Goal: Information Seeking & Learning: Check status

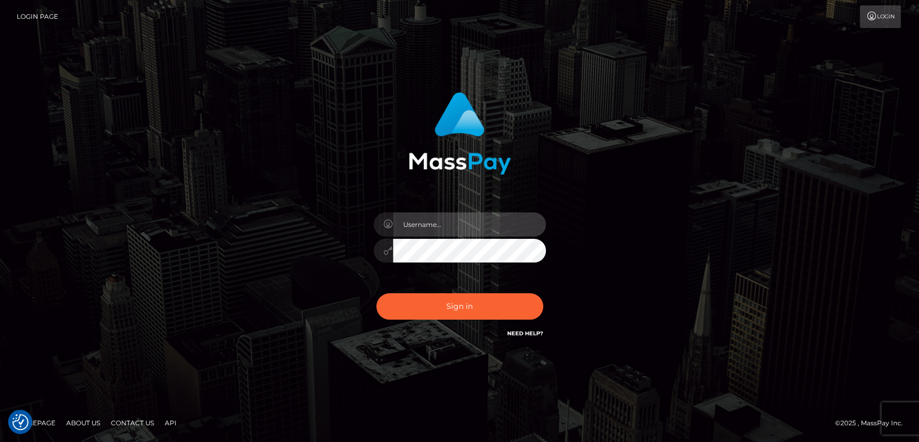
type input "[DOMAIN_NAME]"
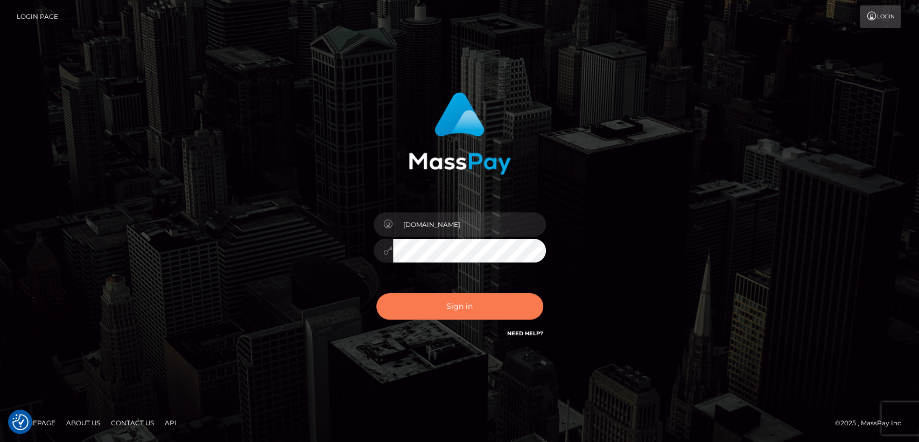
click at [440, 307] on button "Sign in" at bounding box center [459, 306] width 167 height 26
type input "nt.es"
click at [428, 310] on button "Sign in" at bounding box center [459, 306] width 167 height 26
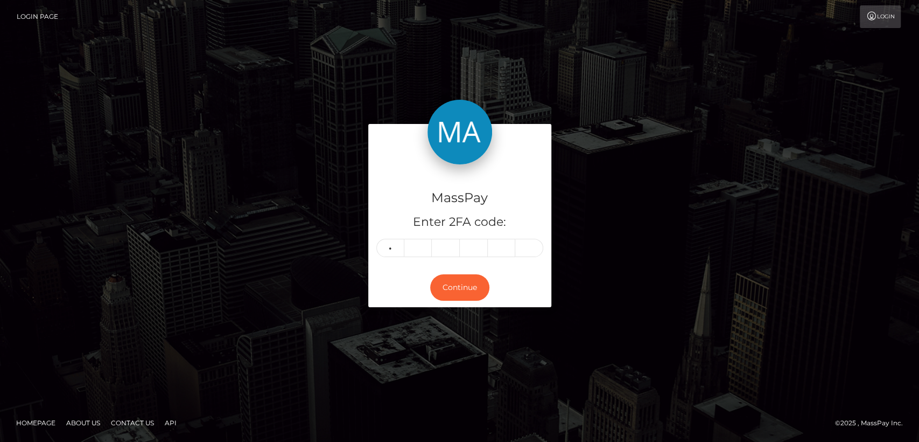
type input "8"
type input "6"
type input "5"
type input "1"
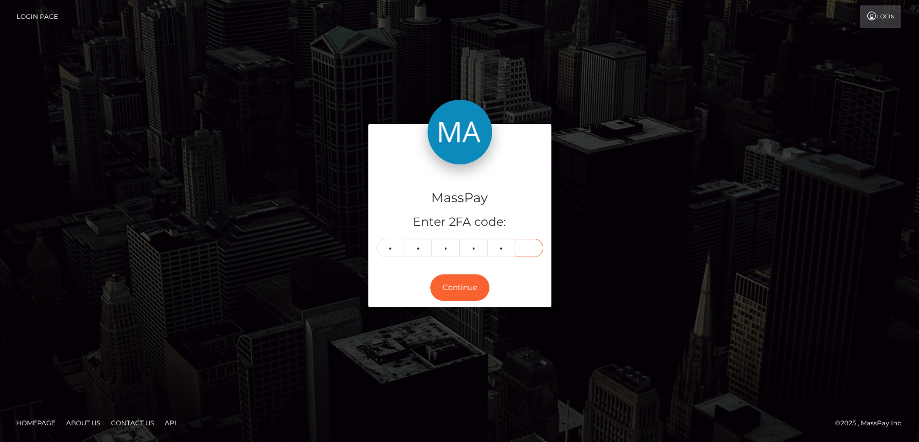
type input "9"
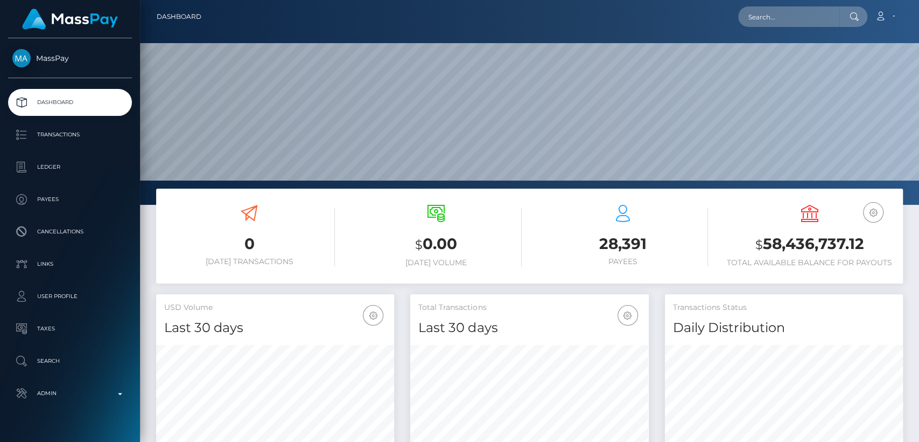
scroll to position [190, 238]
click at [769, 24] on input "text" at bounding box center [788, 16] width 101 height 20
paste input "[EMAIL_ADDRESS][DOMAIN_NAME]"
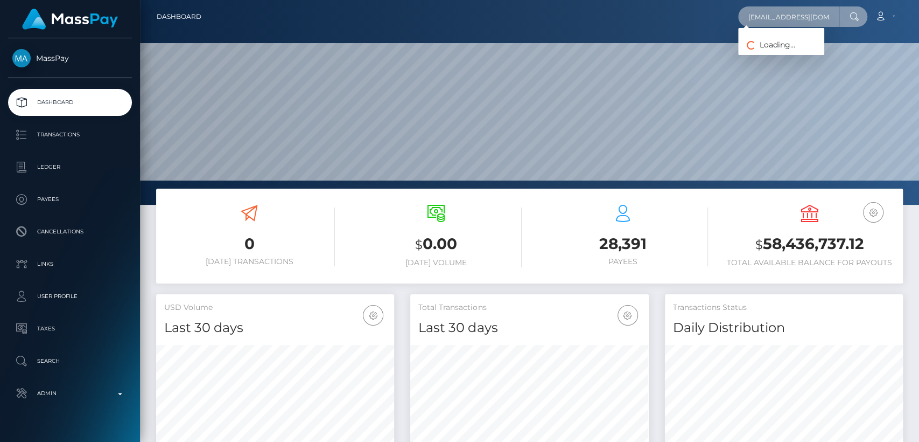
paste input "miieeeex"
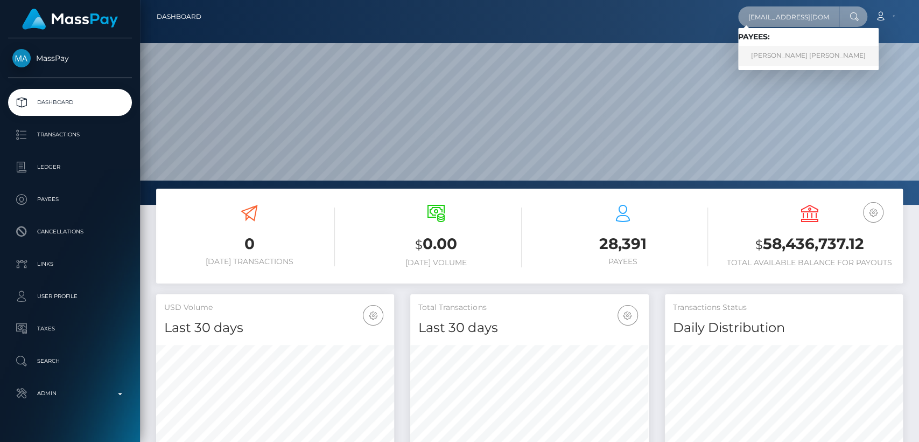
type input "amiieeeex@gmail.com"
click at [774, 50] on link "AIMEE JASMINE WHITTICASE" at bounding box center [808, 56] width 141 height 20
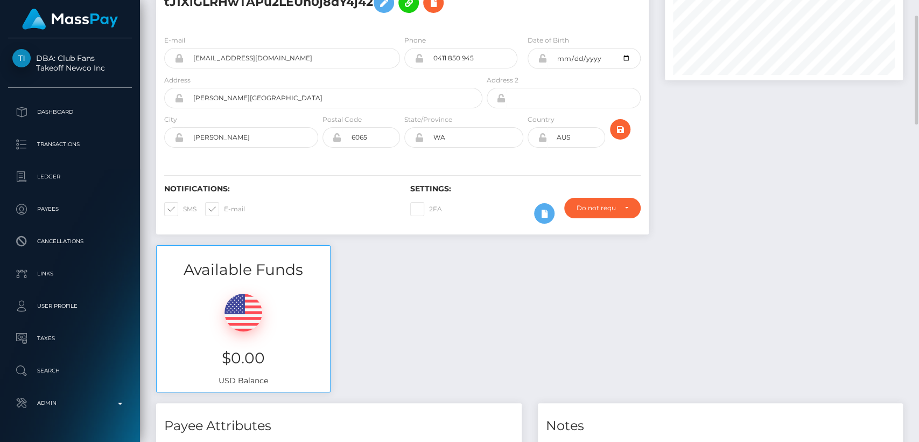
scroll to position [107, 0]
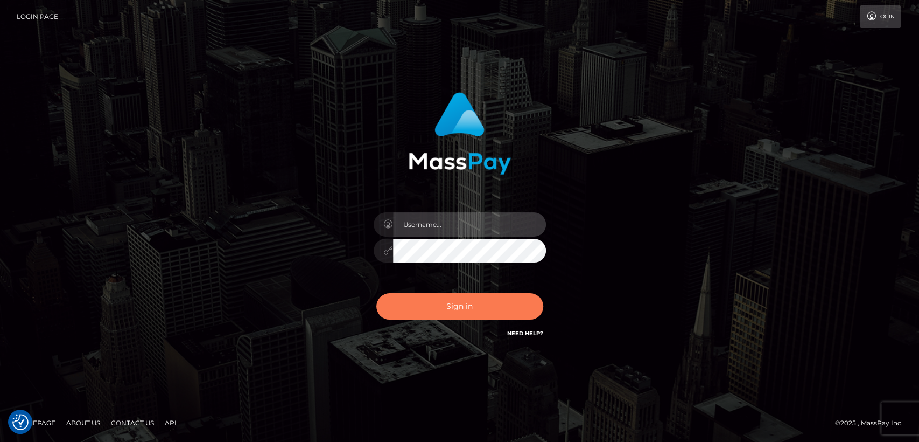
type input "[DOMAIN_NAME]"
click at [450, 303] on button "Sign in" at bounding box center [459, 306] width 167 height 26
type input "[DOMAIN_NAME]"
click at [438, 307] on button "Sign in" at bounding box center [459, 306] width 167 height 26
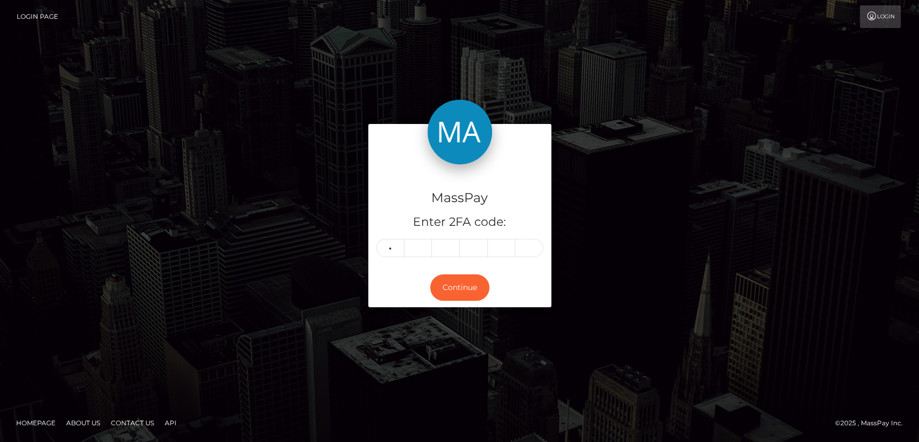
type input "5"
type input "7"
type input "4"
type input "9"
type input "7"
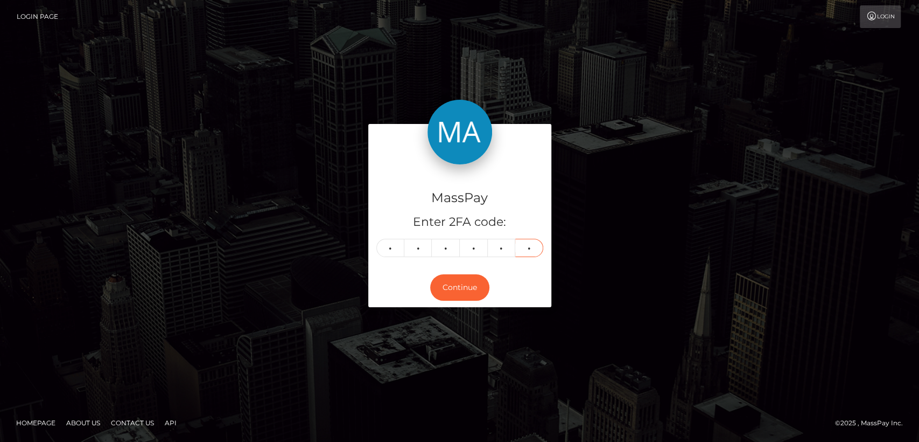
type input "1"
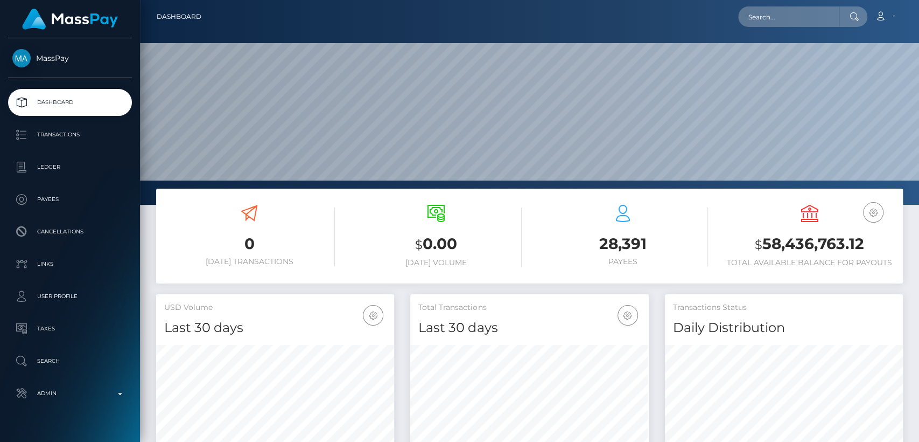
scroll to position [190, 238]
click at [828, 17] on input "text" at bounding box center [788, 16] width 101 height 20
paste input "[EMAIL_ADDRESS][DOMAIN_NAME]"
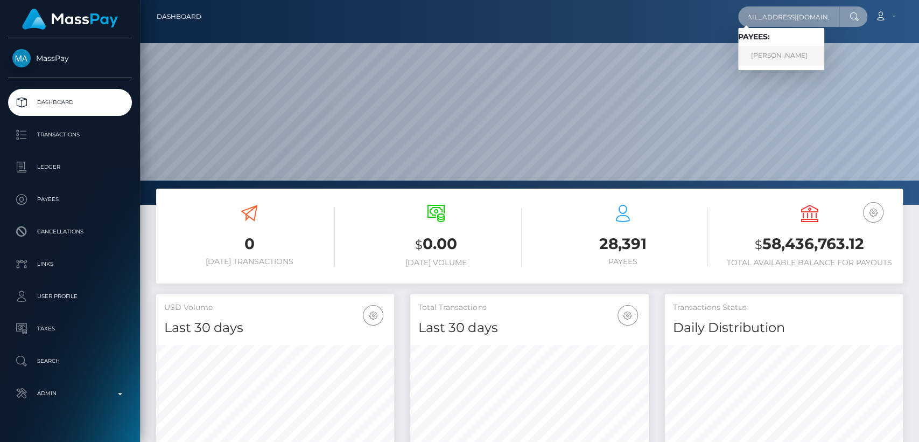
type input "[EMAIL_ADDRESS][DOMAIN_NAME]"
click at [785, 58] on link "[PERSON_NAME]" at bounding box center [781, 56] width 86 height 20
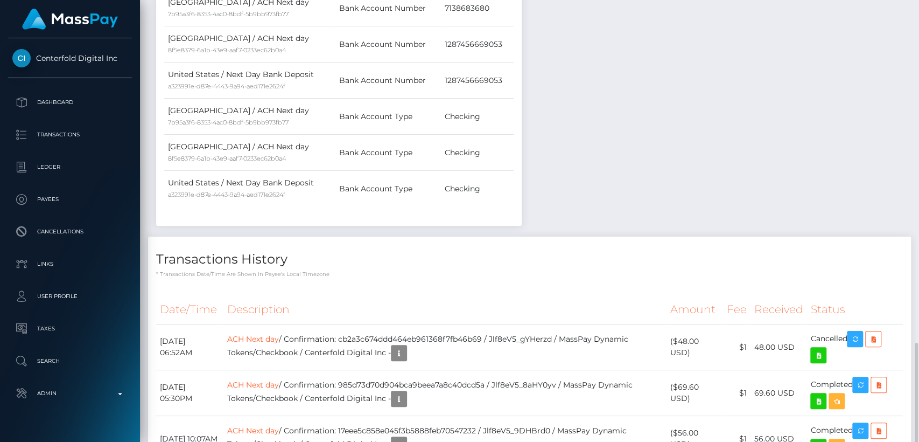
scroll to position [721, 0]
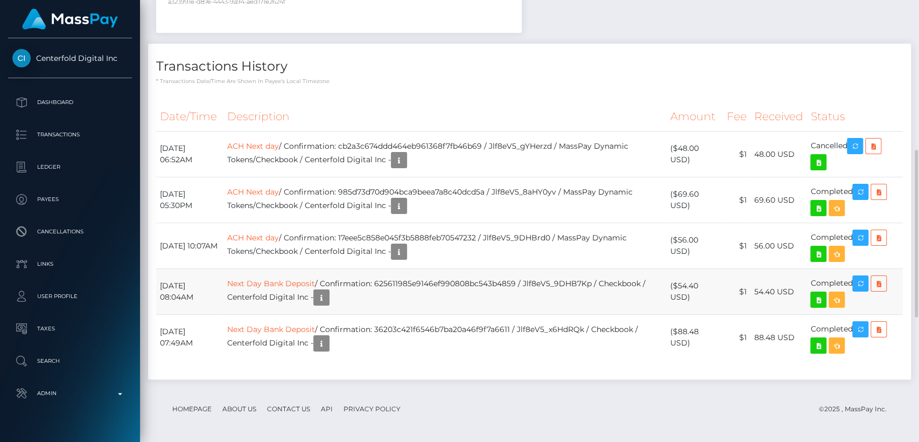
click at [442, 277] on td "Next Day Bank Deposit / Confirmation: 625611985e9146ef990808bc543b4859 / Jlf8eV…" at bounding box center [444, 292] width 443 height 46
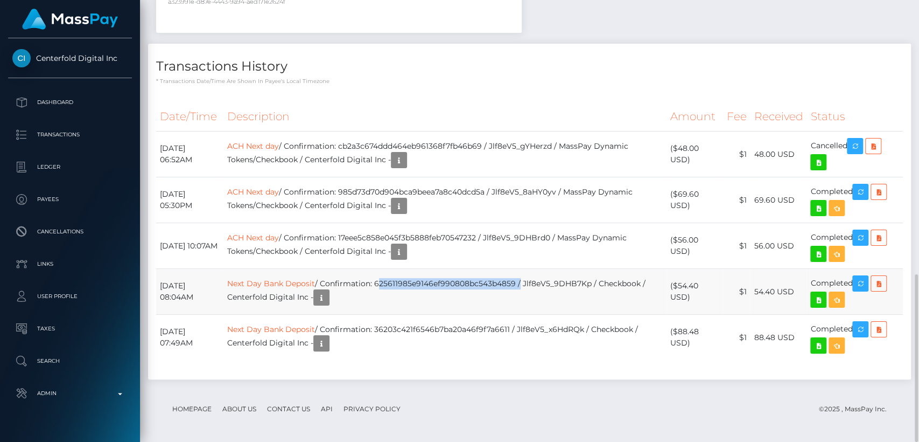
click at [442, 277] on td "Next Day Bank Deposit / Confirmation: 625611985e9146ef990808bc543b4859 / Jlf8eV…" at bounding box center [444, 292] width 443 height 46
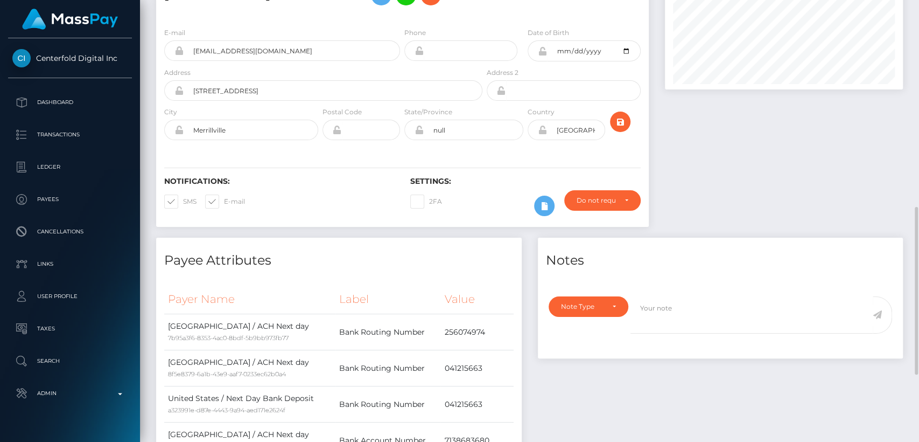
scroll to position [0, 0]
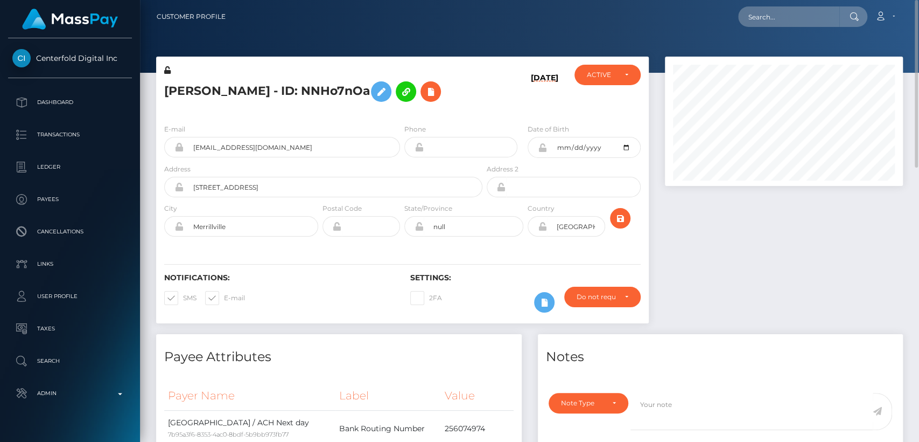
click at [445, 275] on h6 "Settings:" at bounding box center [525, 277] width 230 height 9
click at [444, 274] on h6 "Settings:" at bounding box center [525, 277] width 230 height 9
click at [445, 274] on h6 "Settings:" at bounding box center [525, 277] width 230 height 9
click at [172, 88] on h5 "Sasha Boone - ID: NNHo7nOa" at bounding box center [320, 91] width 312 height 31
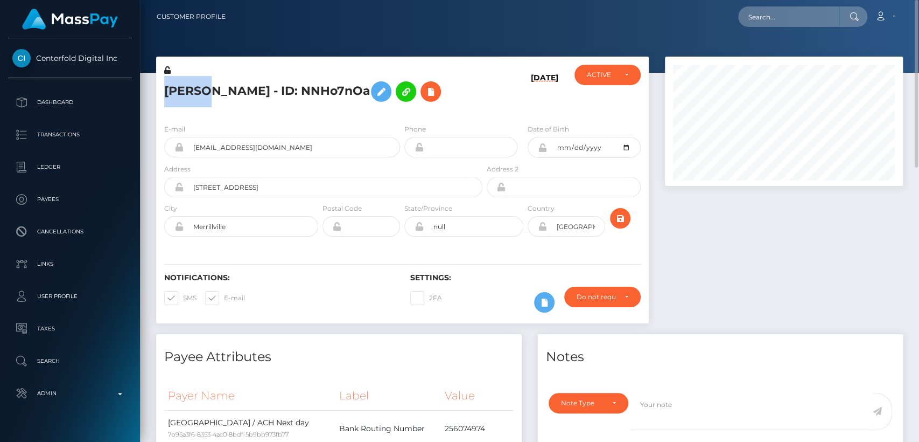
click at [172, 88] on h5 "Sasha Boone - ID: NNHo7nOa" at bounding box center [320, 91] width 312 height 31
copy h5 "Sasha"
click at [352, 344] on div "Payee Attributes" at bounding box center [339, 350] width 366 height 32
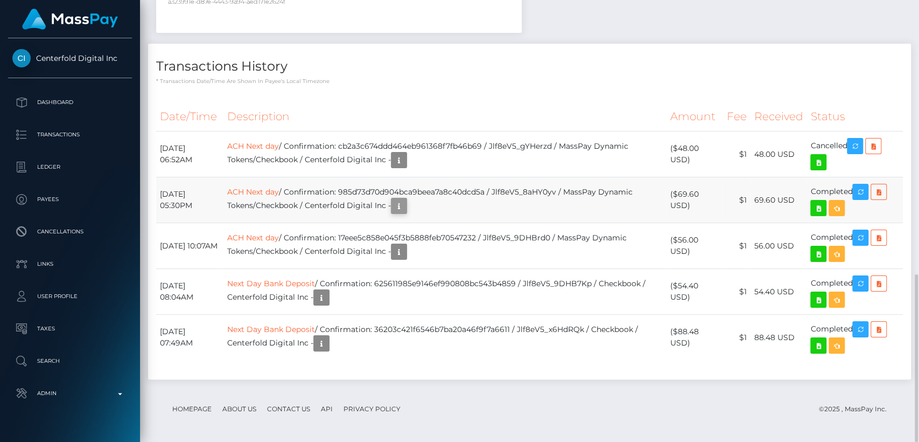
scroll to position [129, 238]
click at [405, 206] on icon "button" at bounding box center [399, 205] width 13 height 13
click at [450, 176] on div "Additional Info" at bounding box center [463, 182] width 70 height 20
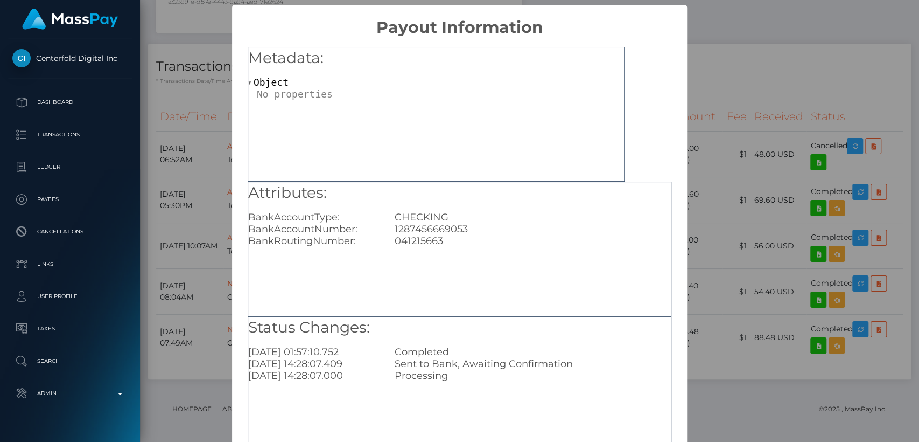
click at [438, 233] on div "1287456669053" at bounding box center [533, 229] width 292 height 12
copy div "1287456669053"
click at [729, 96] on div "× Payout Information Metadata: Object Attributes: BankAccountType: CHECKING Ban…" at bounding box center [459, 221] width 919 height 442
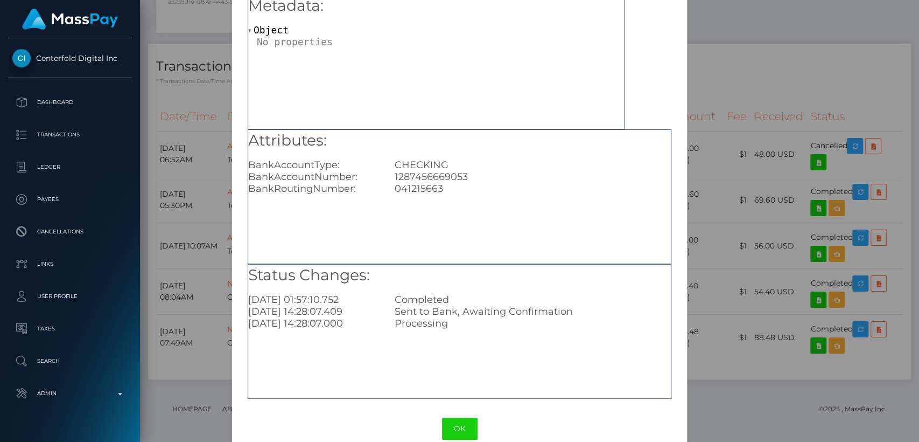
scroll to position [71, 0]
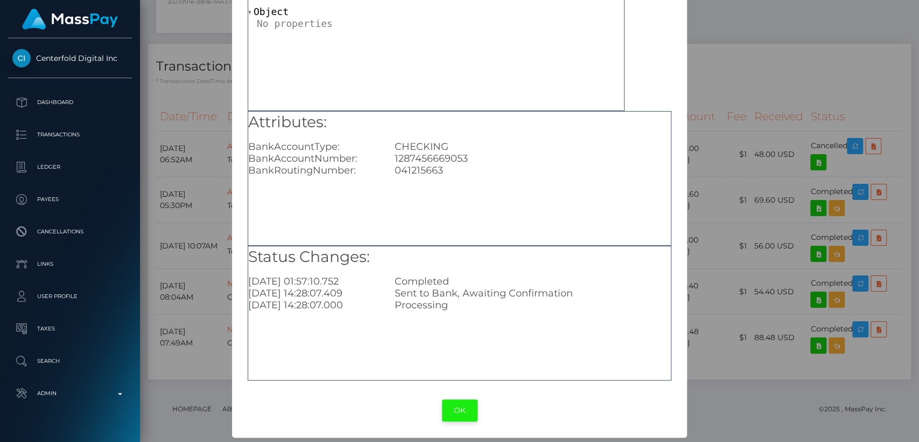
click at [449, 410] on button "OK" at bounding box center [460, 410] width 36 height 22
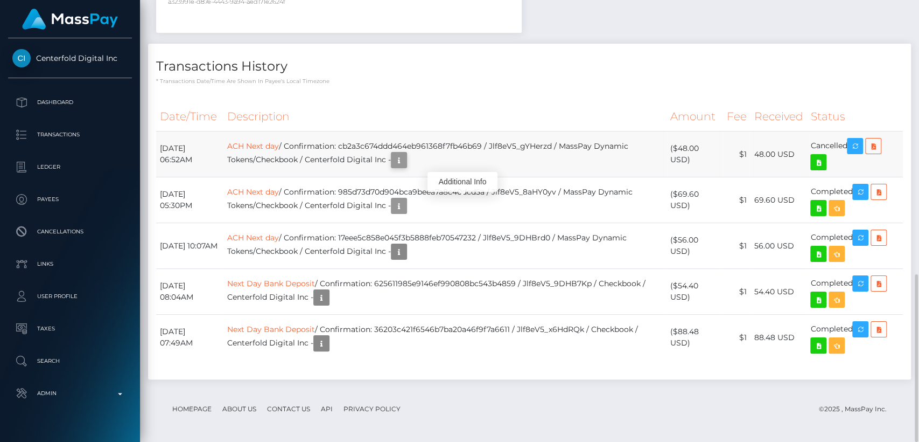
scroll to position [129, 238]
click at [405, 153] on icon "button" at bounding box center [399, 159] width 13 height 13
click at [424, 139] on div "Additional Info" at bounding box center [426, 136] width 70 height 20
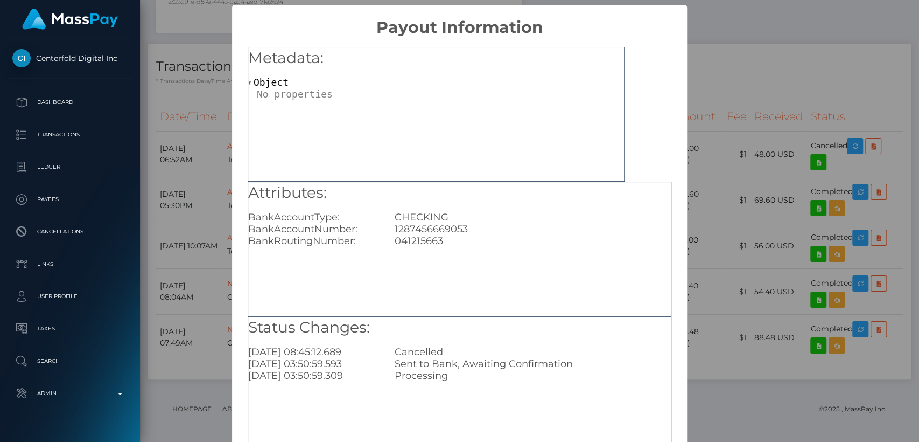
scroll to position [71, 0]
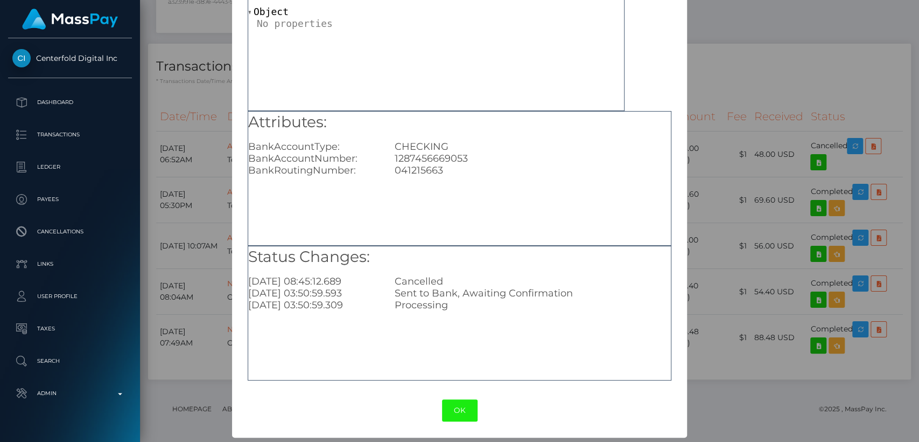
click at [457, 410] on button "OK" at bounding box center [460, 410] width 36 height 22
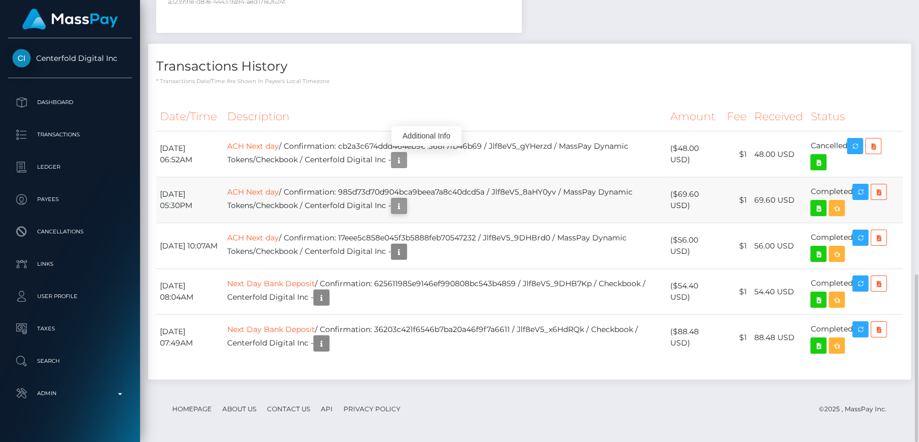
scroll to position [129, 238]
click at [405, 203] on icon "button" at bounding box center [399, 205] width 13 height 13
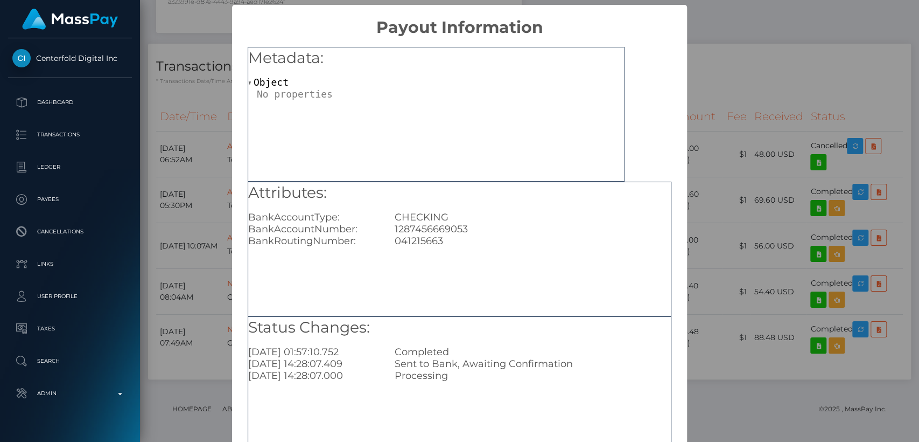
click at [422, 243] on div "041215663" at bounding box center [533, 241] width 292 height 12
copy div "041215663"
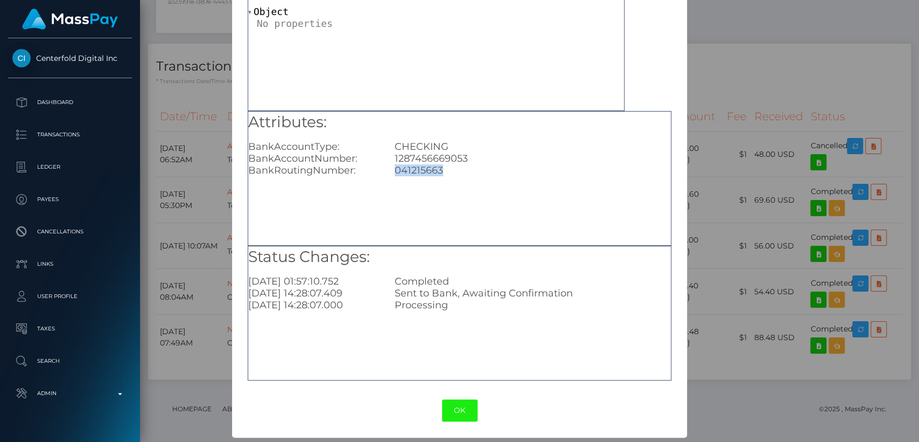
click at [452, 419] on button "OK" at bounding box center [460, 410] width 36 height 22
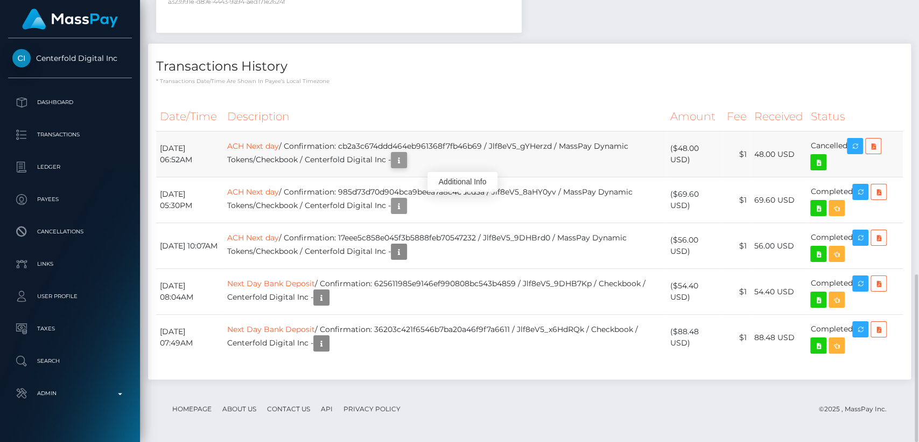
scroll to position [129, 238]
click at [405, 159] on icon "button" at bounding box center [399, 159] width 13 height 13
click at [430, 130] on div "Additional Info" at bounding box center [426, 136] width 70 height 20
click at [429, 136] on div "Additional Info" at bounding box center [426, 136] width 70 height 20
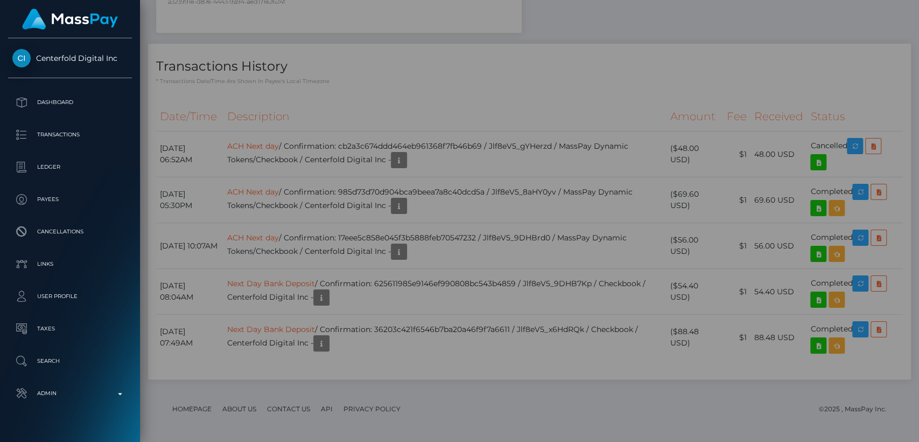
scroll to position [0, 0]
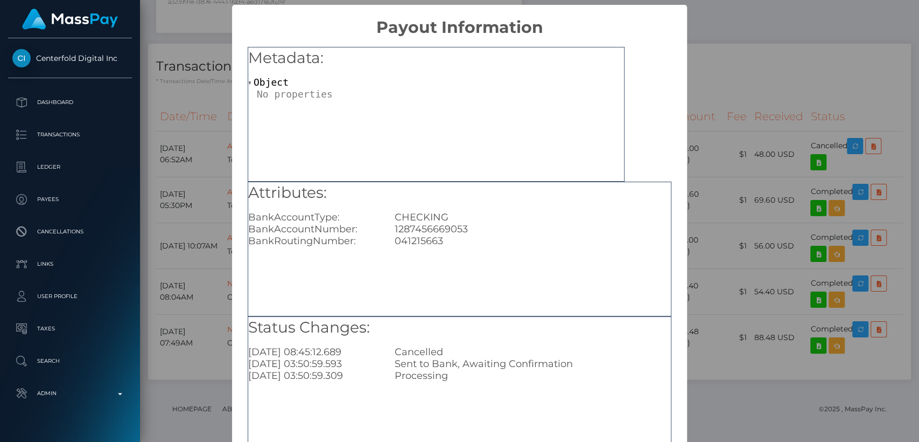
click at [428, 135] on div "Metadata: Object" at bounding box center [436, 114] width 377 height 135
click at [747, 96] on div "× Payout Information Metadata: Object Attributes: BankAccountType: CHECKING Ban…" at bounding box center [459, 221] width 919 height 442
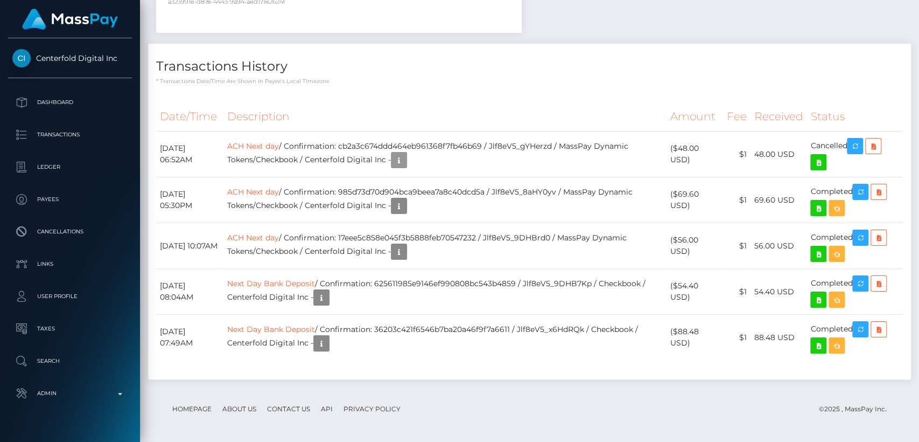
scroll to position [129, 238]
click at [480, 102] on th "Description" at bounding box center [444, 117] width 443 height 30
click at [369, 383] on div "Transactions History * Transactions date/time are shown in payee's local timezo…" at bounding box center [529, 217] width 779 height 346
drag, startPoint x: 797, startPoint y: 152, endPoint x: 762, endPoint y: 153, distance: 35.6
click at [759, 153] on td "48.00 USD" at bounding box center [778, 154] width 57 height 46
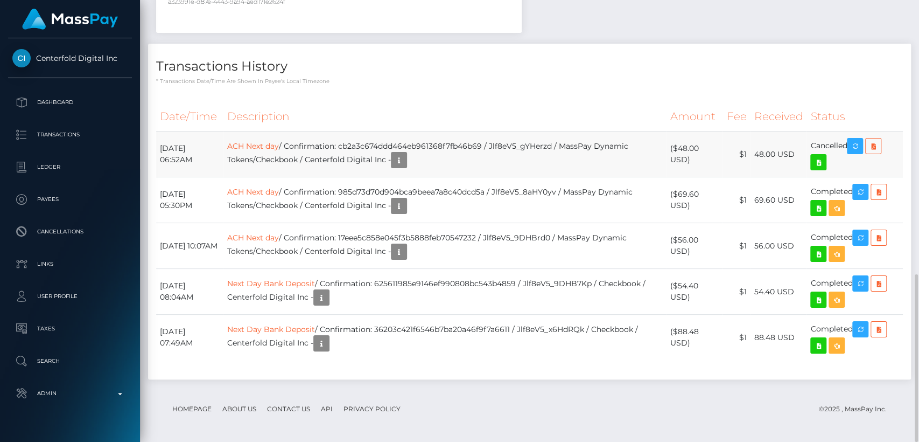
copy td "48.00 USD"
click at [333, 174] on td "ACH Next day / Confirmation: cb2a3c674ddd464eb961368f7fb46b69 / Jlf8eV5_gYHerzd…" at bounding box center [444, 154] width 443 height 46
click at [405, 163] on icon "button" at bounding box center [399, 159] width 13 height 13
click at [431, 133] on div "Additional Info" at bounding box center [426, 136] width 70 height 20
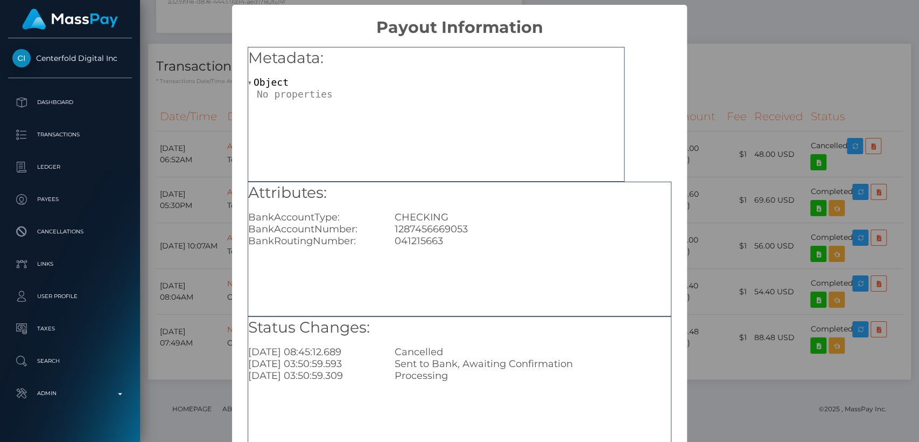
scroll to position [0, 0]
click at [427, 230] on div "1287456669053" at bounding box center [533, 229] width 292 height 12
click at [428, 229] on div "1287456669053" at bounding box center [533, 229] width 292 height 12
copy div "1287456669053"
click at [270, 353] on div "2025-09-15 08:45:12.689" at bounding box center [313, 352] width 146 height 12
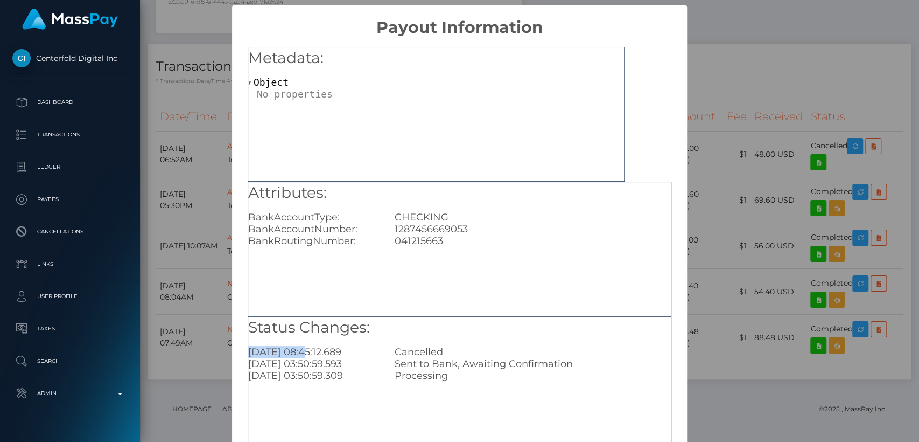
drag, startPoint x: 298, startPoint y: 352, endPoint x: 245, endPoint y: 351, distance: 53.3
click at [248, 351] on div "Status Changes: 2025-09-15 08:45:12.689 Cancelled 2025-09-12 03:50:59.593 Sent …" at bounding box center [460, 383] width 424 height 135
copy div "2025-09-15"
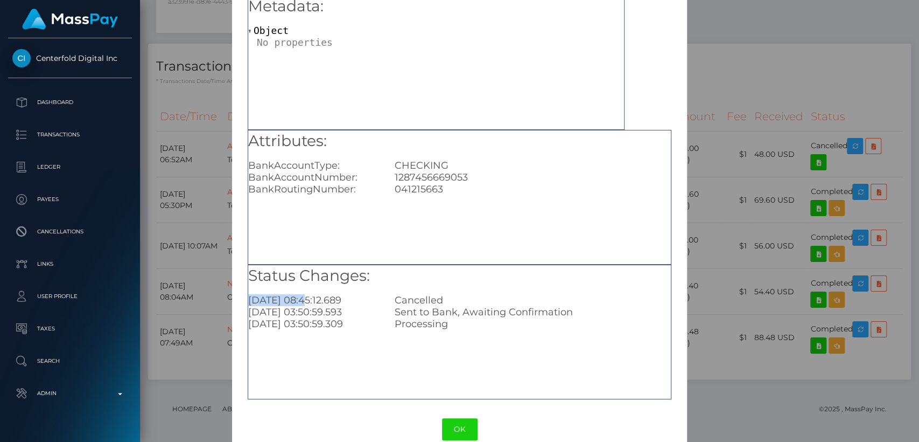
scroll to position [71, 0]
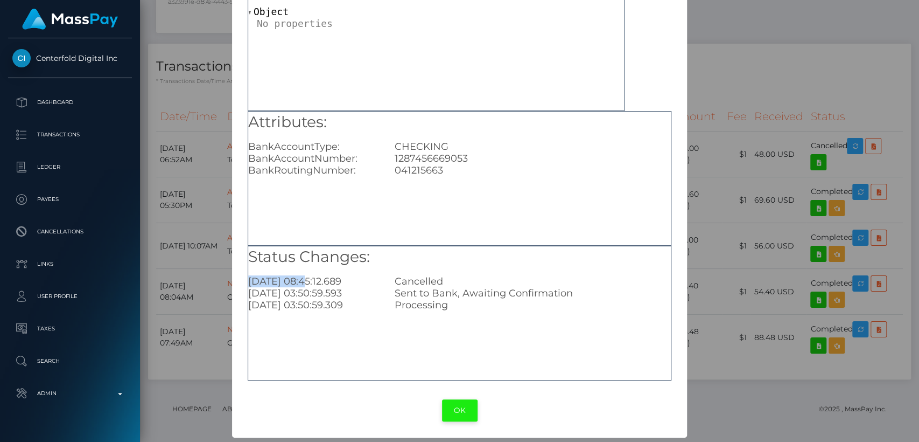
click at [460, 412] on button "OK" at bounding box center [460, 410] width 36 height 22
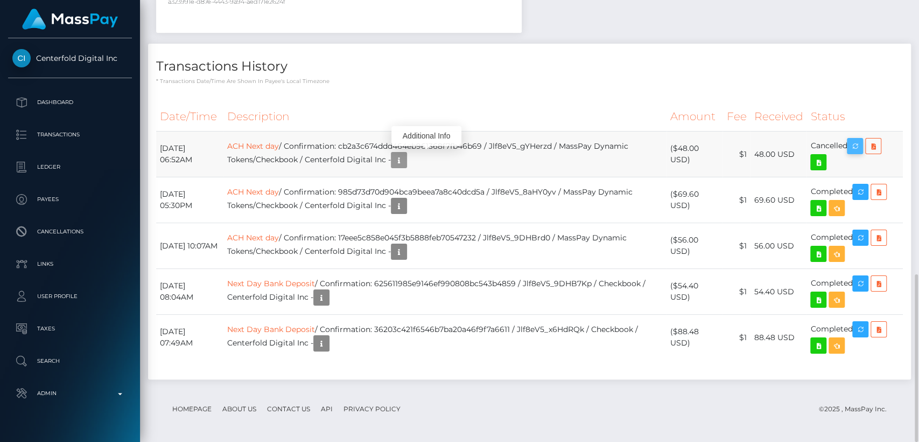
scroll to position [129, 238]
click at [855, 139] on icon "button" at bounding box center [855, 145] width 13 height 13
click at [855, 118] on div "Force status update" at bounding box center [853, 122] width 79 height 20
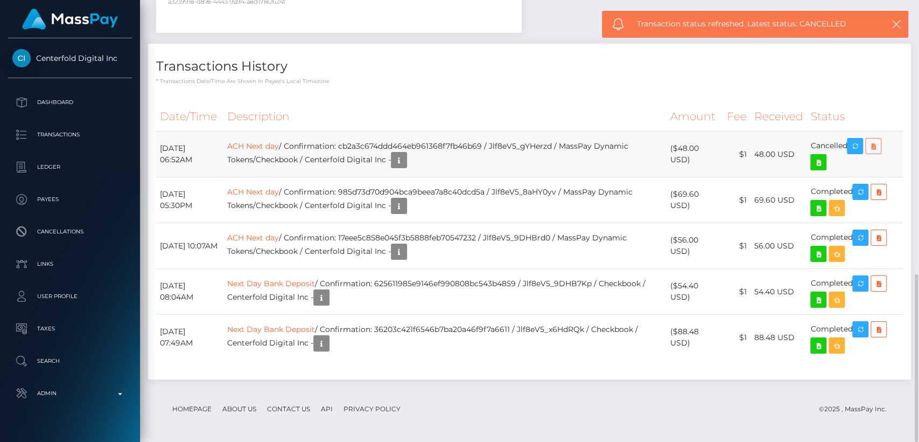
click at [879, 145] on icon at bounding box center [873, 145] width 13 height 13
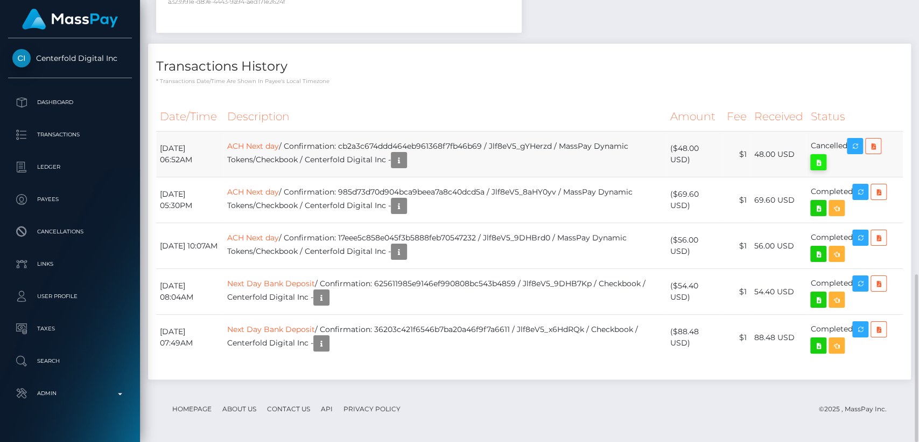
click at [818, 160] on icon at bounding box center [818, 162] width 13 height 13
drag, startPoint x: 251, startPoint y: 144, endPoint x: 305, endPoint y: 145, distance: 54.4
click at [305, 145] on td "ACH Next day / Confirmation: cb2a3c674ddd464eb961368f7fb46b69 / Jlf8eV5_gYHerzd…" at bounding box center [444, 154] width 443 height 46
copy link "ACH Next day"
click at [328, 338] on icon "button" at bounding box center [321, 343] width 13 height 13
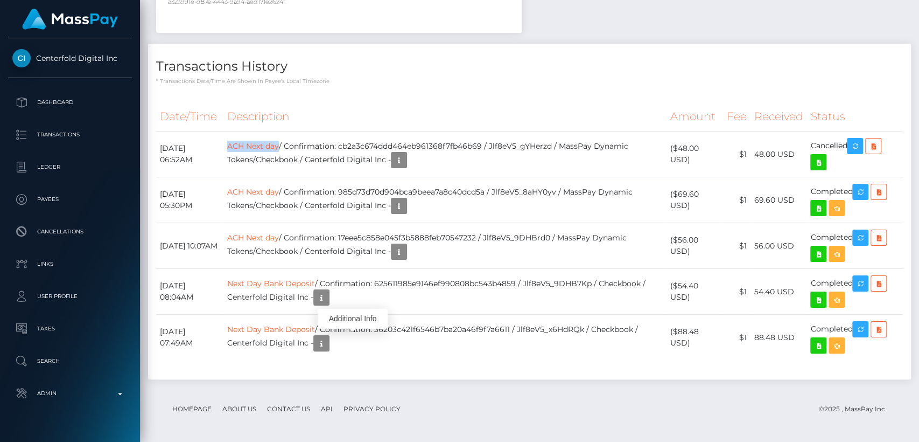
click at [355, 318] on div "Additional Info" at bounding box center [353, 319] width 70 height 20
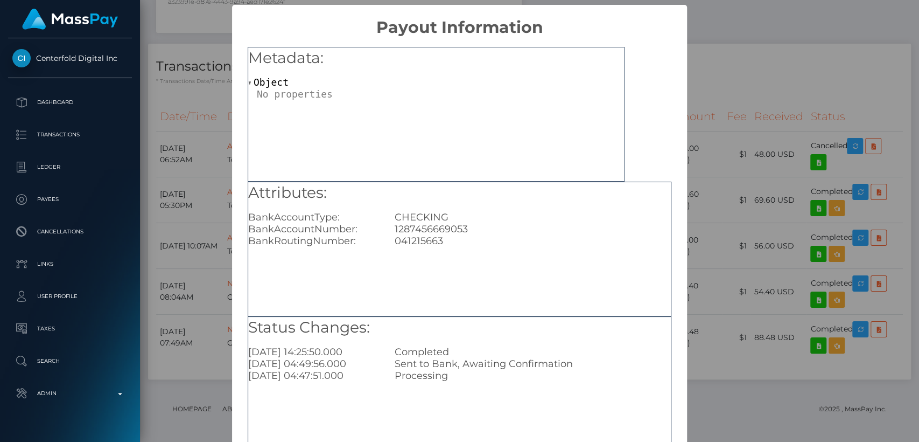
click at [704, 360] on div "× Payout Information Metadata: Object Attributes: BankAccountType: CHECKING Ban…" at bounding box center [459, 221] width 919 height 442
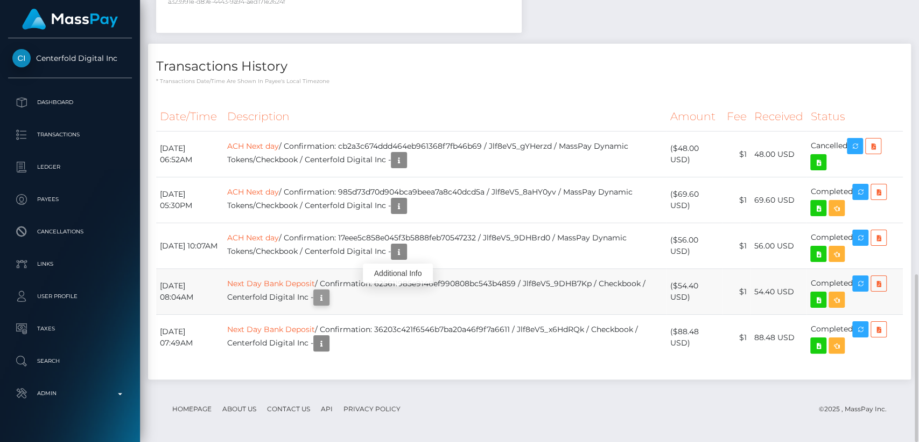
click at [328, 291] on icon "button" at bounding box center [321, 297] width 13 height 13
click at [381, 275] on div "Additional Info" at bounding box center [398, 273] width 70 height 20
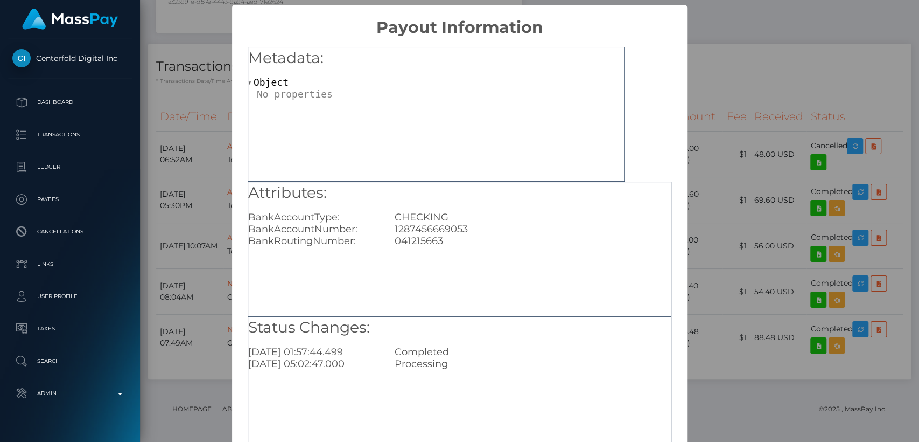
click at [786, 438] on div "× Payout Information Metadata: Object Attributes: BankAccountType: CHECKING Ban…" at bounding box center [459, 221] width 919 height 442
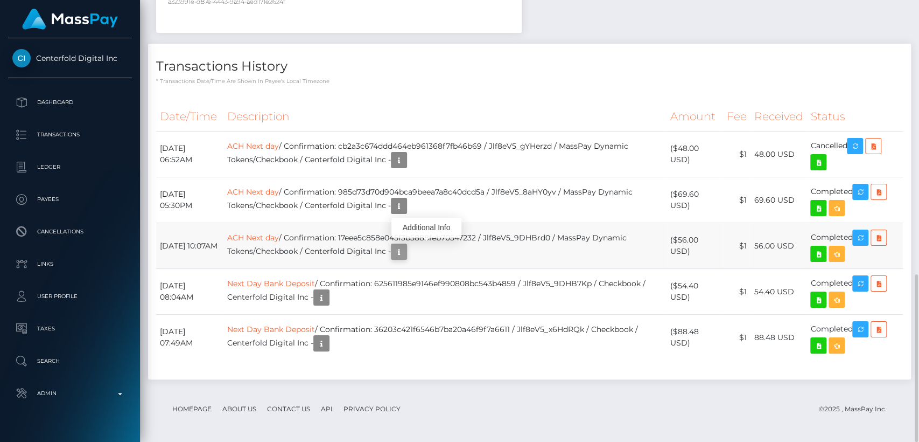
click at [405, 251] on icon "button" at bounding box center [399, 251] width 13 height 13
click at [433, 225] on div "Additional Info" at bounding box center [426, 228] width 70 height 20
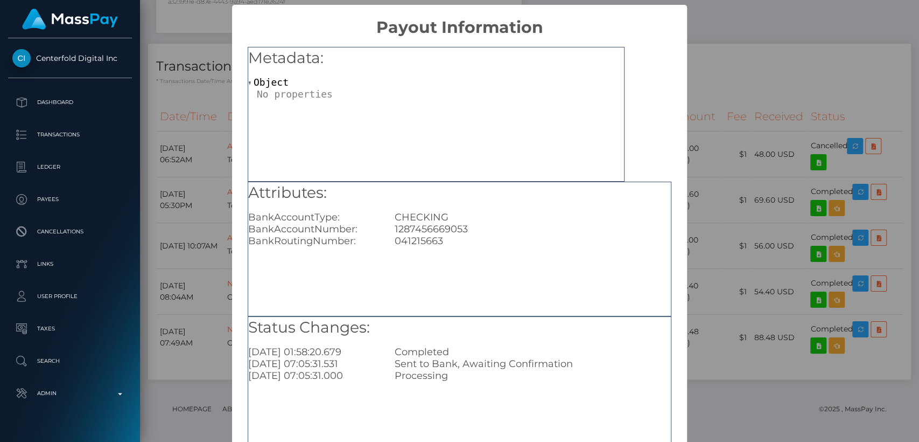
scroll to position [0, 0]
click at [788, 397] on div "× Payout Information Metadata: Object Attributes: BankAccountType: CHECKING Ban…" at bounding box center [459, 221] width 919 height 442
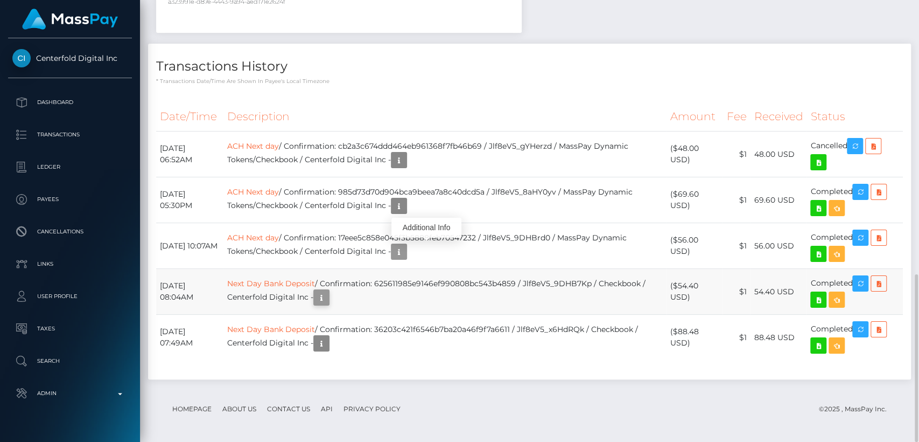
scroll to position [129, 238]
click at [328, 298] on icon "button" at bounding box center [321, 297] width 13 height 13
click at [393, 267] on div "Additional Info" at bounding box center [398, 273] width 70 height 20
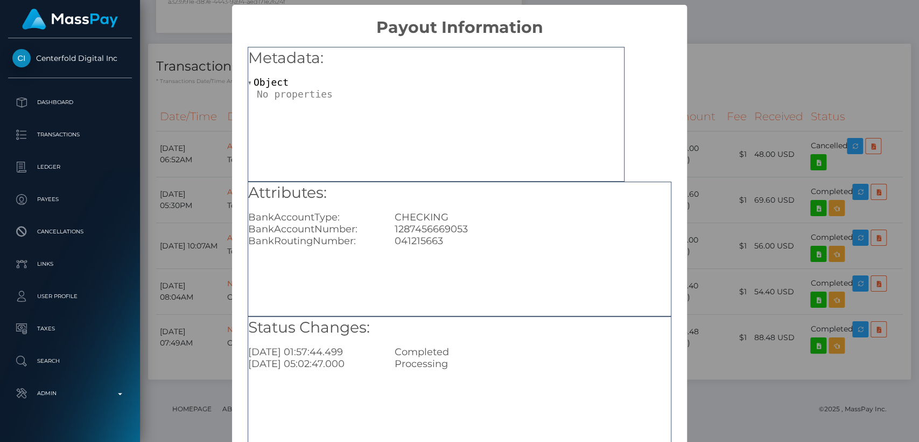
click at [436, 224] on div "1287456669053" at bounding box center [533, 229] width 292 height 12
click at [436, 225] on div "1287456669053" at bounding box center [533, 229] width 292 height 12
copy div "1287456669053"
click at [710, 359] on div "× Payout Information Metadata: Object Attributes: BankAccountType: CHECKING Ban…" at bounding box center [459, 221] width 919 height 442
click at [708, 361] on div "× Payout Information Metadata: Object Attributes: BankAccountType: CHECKING Ban…" at bounding box center [459, 221] width 919 height 442
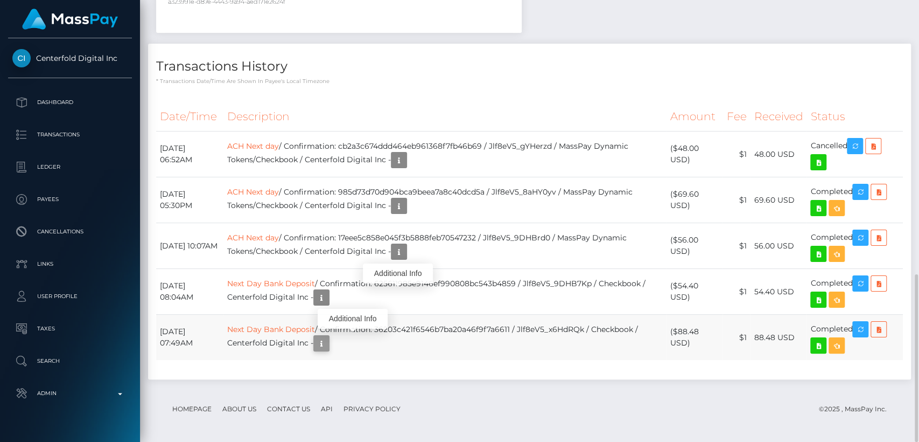
click at [328, 341] on icon "button" at bounding box center [321, 343] width 13 height 13
click at [362, 318] on div "Additional Info" at bounding box center [353, 319] width 70 height 20
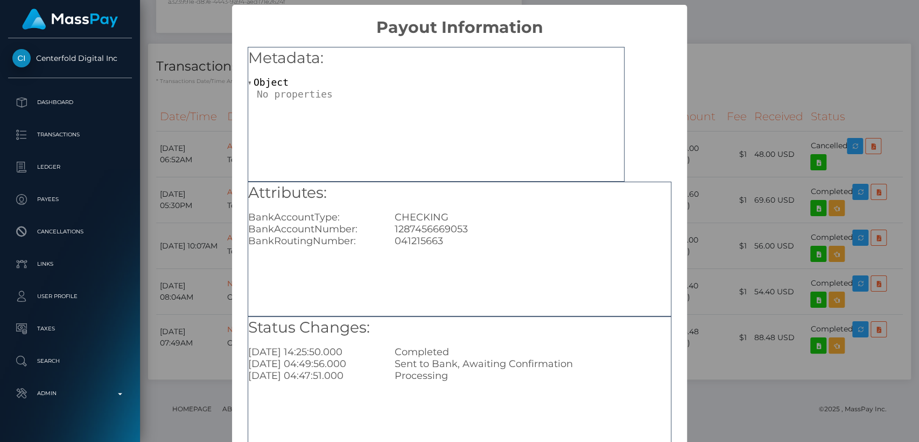
scroll to position [0, 0]
click at [827, 124] on div "× Payout Information Metadata: Object Attributes: BankAccountType: CHECKING Ban…" at bounding box center [459, 221] width 919 height 442
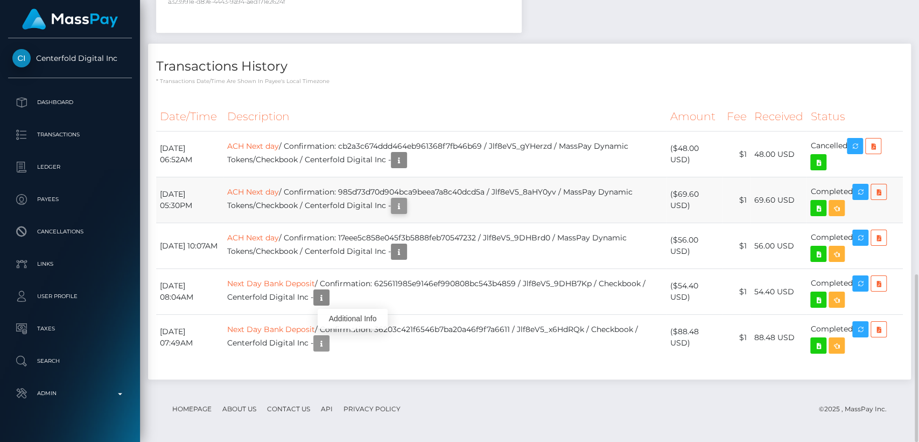
scroll to position [129, 238]
drag, startPoint x: 423, startPoint y: 204, endPoint x: 472, endPoint y: 174, distance: 57.5
click at [405, 206] on icon "button" at bounding box center [399, 205] width 13 height 13
click at [471, 174] on div "Additional Info" at bounding box center [463, 182] width 70 height 20
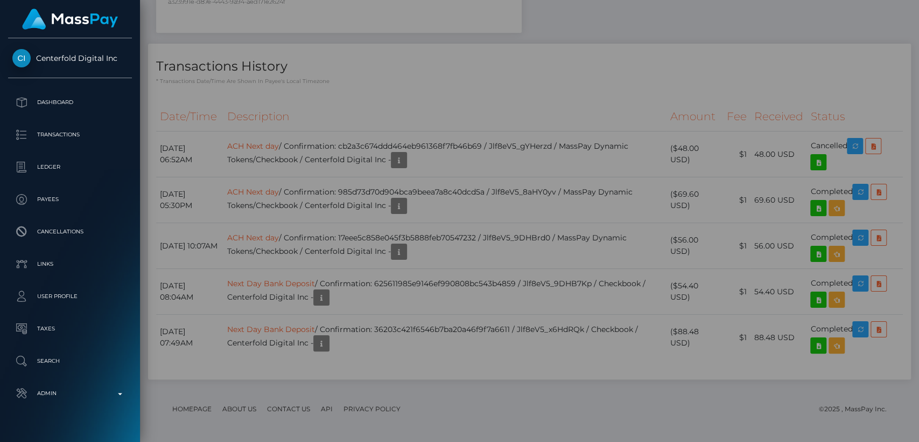
scroll to position [0, 0]
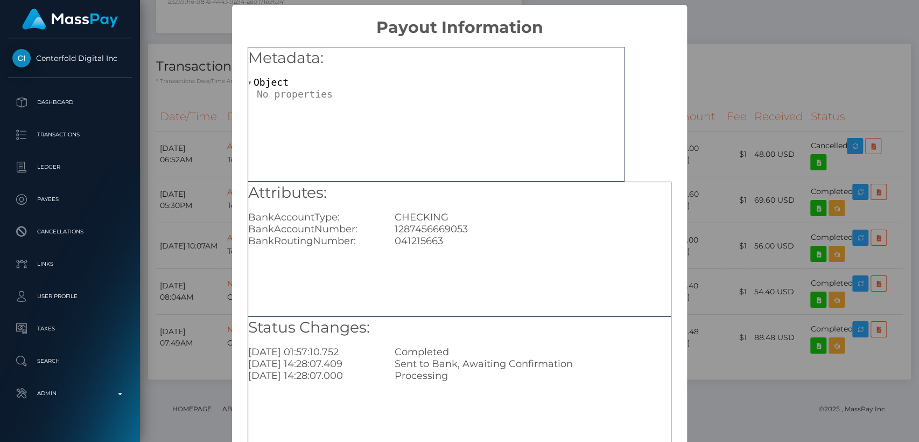
click at [770, 82] on div "× Payout Information Metadata: Object Attributes: BankAccountType: CHECKING Ban…" at bounding box center [459, 221] width 919 height 442
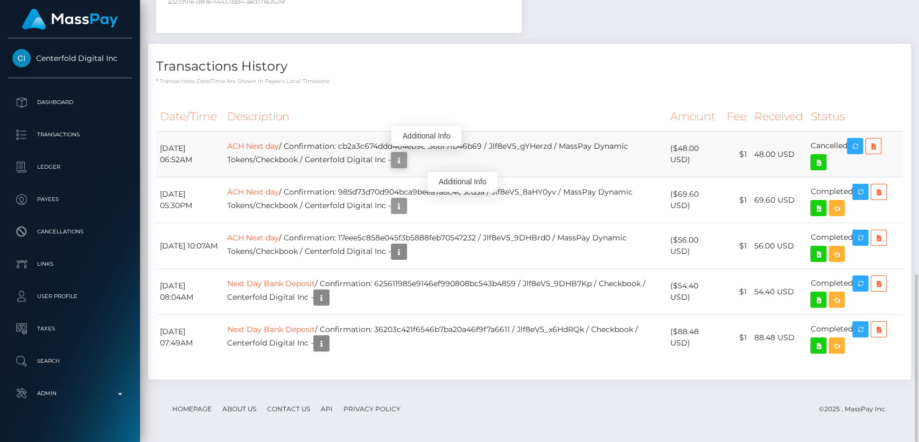
scroll to position [129, 238]
click at [405, 159] on icon "button" at bounding box center [399, 159] width 13 height 13
click at [433, 136] on div "Additional Info" at bounding box center [426, 136] width 70 height 20
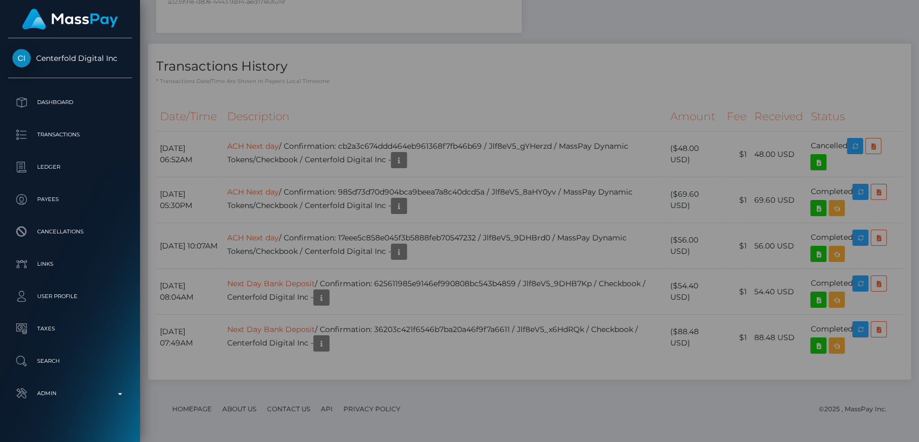
scroll to position [0, 0]
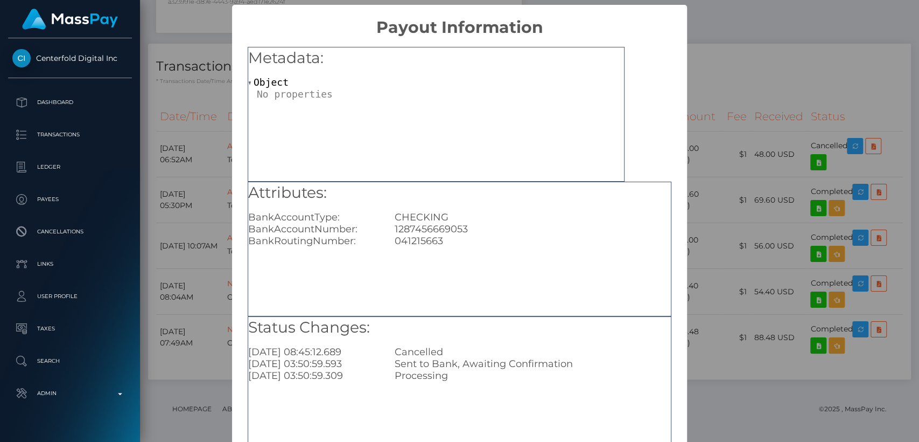
click at [739, 135] on div "× Payout Information Metadata: Object Attributes: BankAccountType: CHECKING Ban…" at bounding box center [459, 221] width 919 height 442
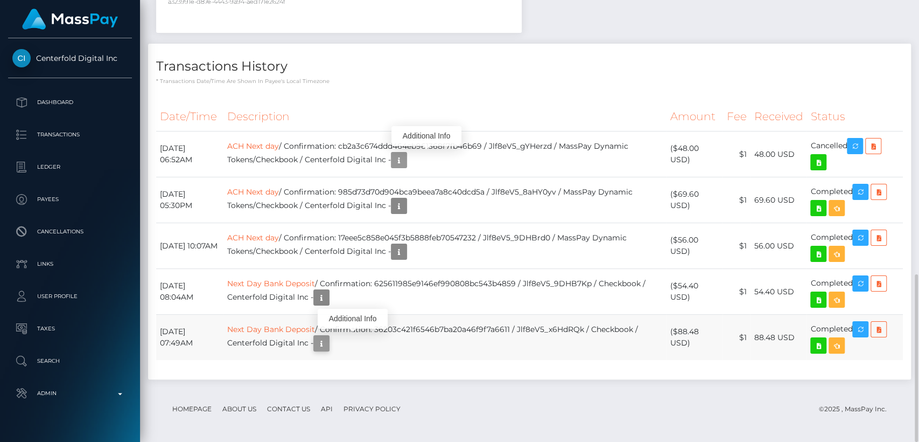
scroll to position [129, 238]
click at [328, 341] on icon "button" at bounding box center [321, 343] width 13 height 13
click at [363, 312] on div "Additional Info" at bounding box center [353, 319] width 70 height 20
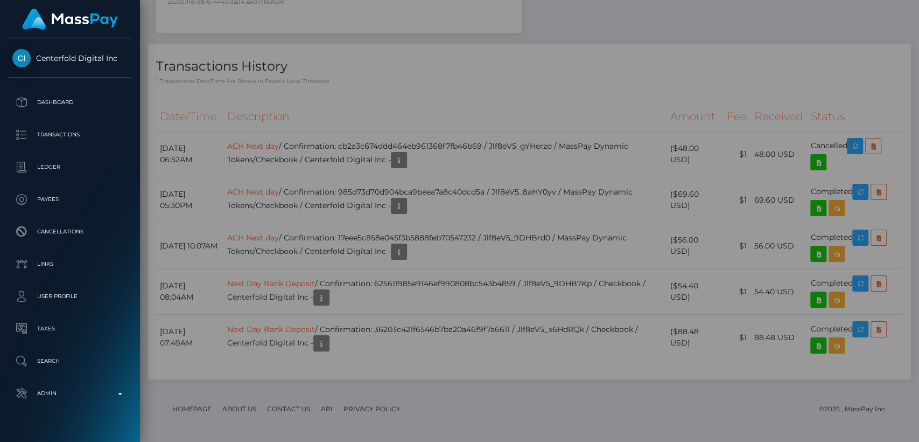
scroll to position [0, 0]
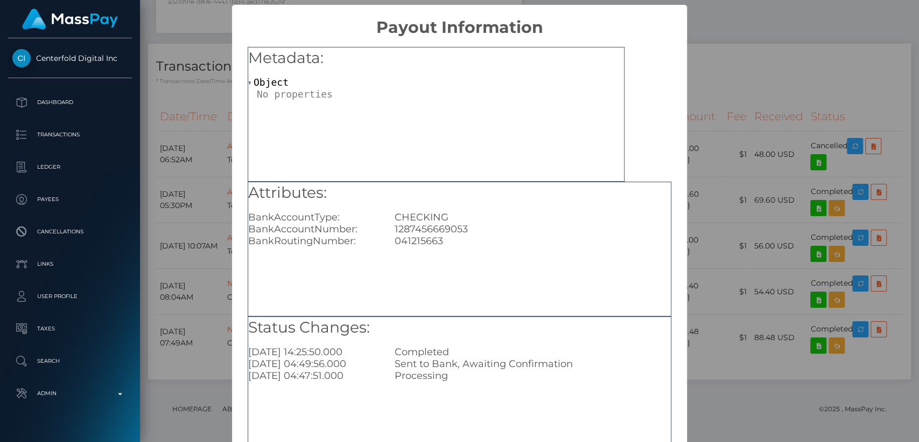
click at [726, 106] on div "× Payout Information Metadata: Object Attributes: BankAccountType: CHECKING Ban…" at bounding box center [459, 221] width 919 height 442
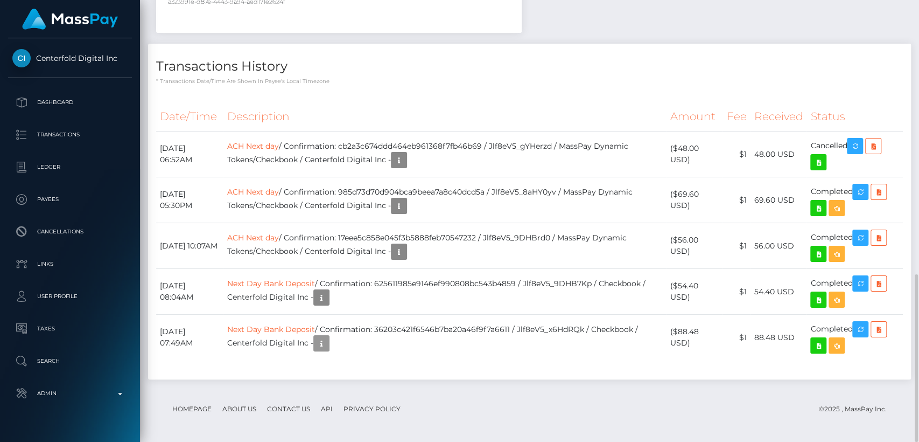
scroll to position [129, 238]
click at [376, 377] on div "Transactions History * Transactions date/time are shown in payee's local timezo…" at bounding box center [529, 217] width 779 height 346
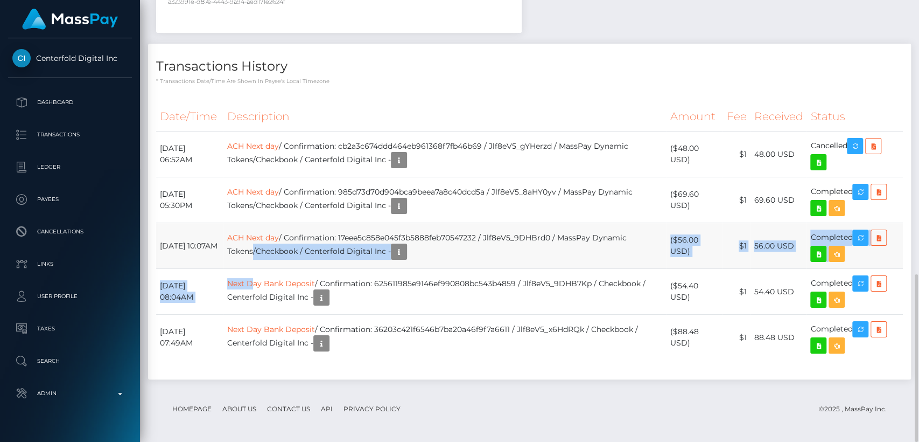
drag, startPoint x: 281, startPoint y: 268, endPoint x: 276, endPoint y: 263, distance: 7.6
click at [276, 263] on tbody "September 12, 2025 06:52AM ACH Next day / Confirmation: cb2a3c674ddd464eb961368…" at bounding box center [529, 245] width 747 height 229
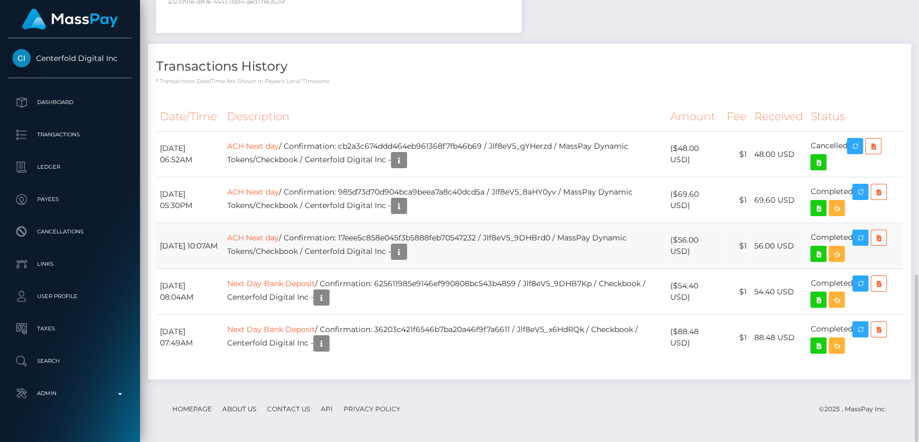
click at [223, 233] on td "May 14, 2025 10:07AM" at bounding box center [189, 246] width 67 height 46
drag, startPoint x: 247, startPoint y: 233, endPoint x: 307, endPoint y: 234, distance: 59.8
click at [307, 234] on tr "May 14, 2025 10:07AM ACH Next day / Confirmation: 17eee5c858e045f3b5888feb70547…" at bounding box center [529, 246] width 747 height 46
copy tr "ACH Next day"
click at [369, 370] on div "Date/Time Description Amount Fee Received Status ACH Next day" at bounding box center [529, 238] width 747 height 272
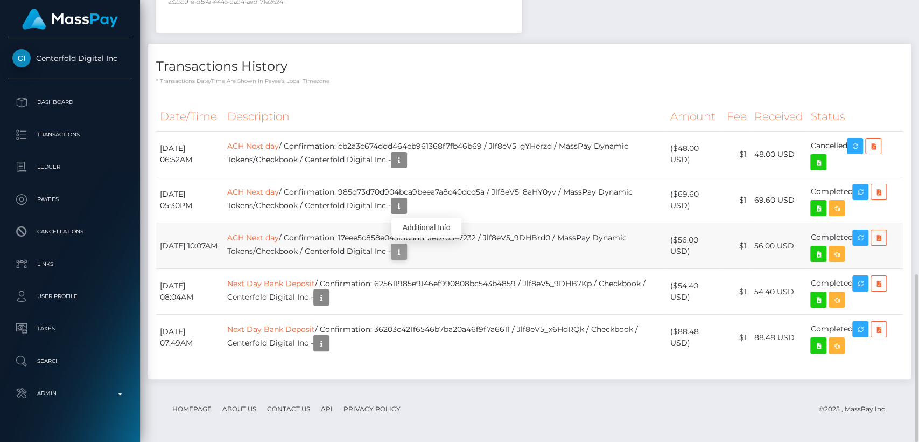
click at [405, 251] on icon "button" at bounding box center [399, 251] width 13 height 13
click at [433, 230] on div "Additional Info" at bounding box center [426, 228] width 70 height 20
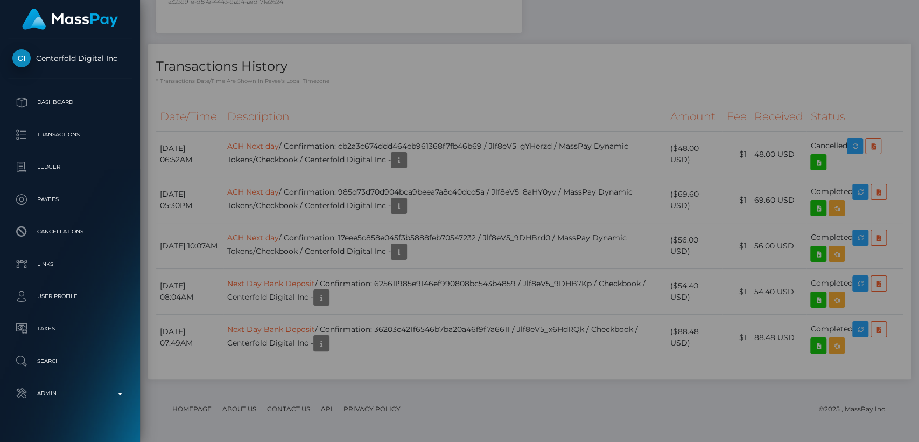
scroll to position [0, 0]
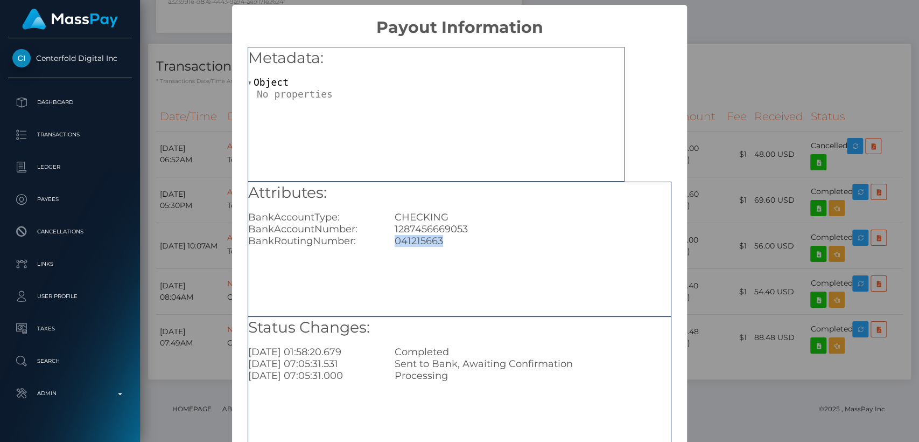
drag, startPoint x: 440, startPoint y: 244, endPoint x: 383, endPoint y: 238, distance: 57.4
click at [387, 238] on div "041215663" at bounding box center [533, 241] width 292 height 12
copy div "041215663"
click at [750, 108] on div "× Payout Information Metadata: Object Attributes: BankAccountType: CHECKING Ban…" at bounding box center [459, 221] width 919 height 442
drag, startPoint x: 750, startPoint y: 108, endPoint x: 748, endPoint y: 116, distance: 7.6
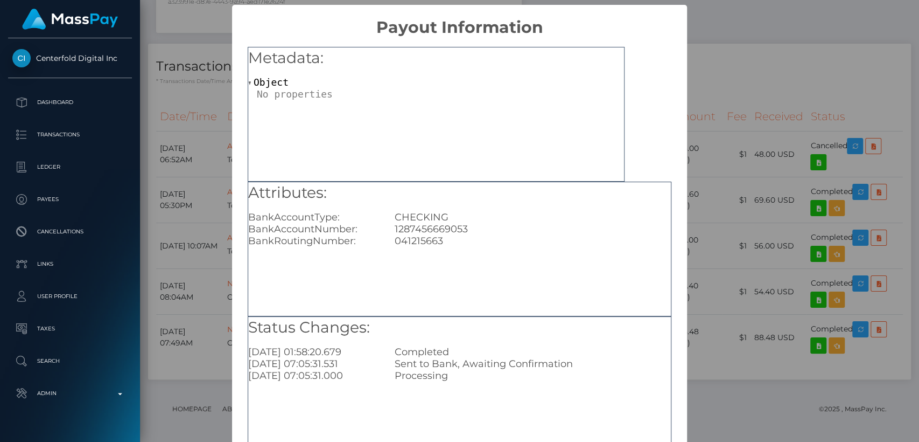
click at [750, 109] on div "× Payout Information Metadata: Object Attributes: BankAccountType: CHECKING Ban…" at bounding box center [459, 221] width 919 height 442
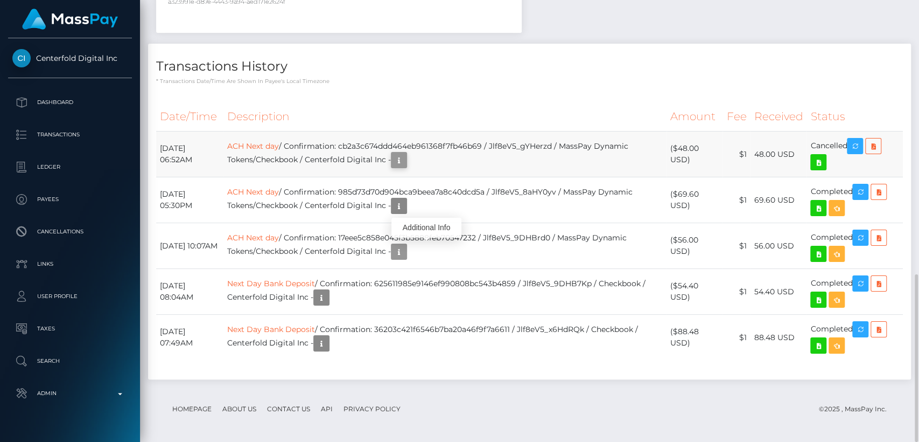
scroll to position [129, 238]
click at [405, 158] on icon "button" at bounding box center [399, 159] width 13 height 13
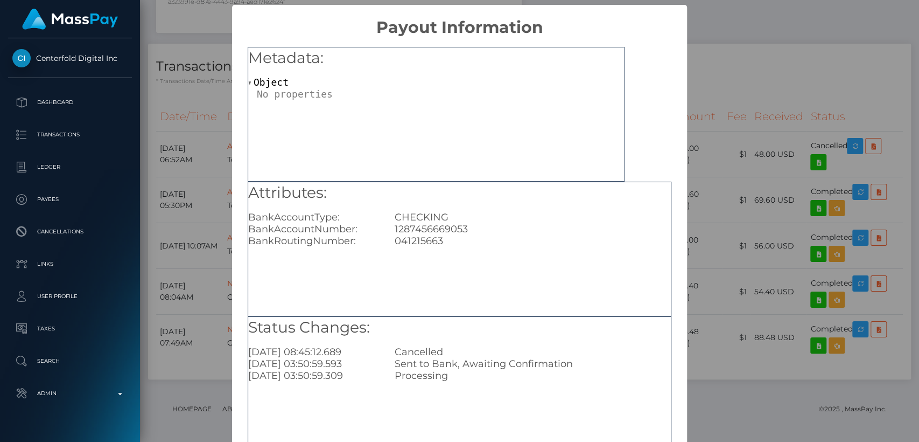
click at [286, 380] on div "2025-09-12 03:50:59.309" at bounding box center [313, 375] width 146 height 12
click at [188, 406] on div "× Payout Information Metadata: Object Attributes: BankAccountType: CHECKING Ban…" at bounding box center [459, 221] width 919 height 442
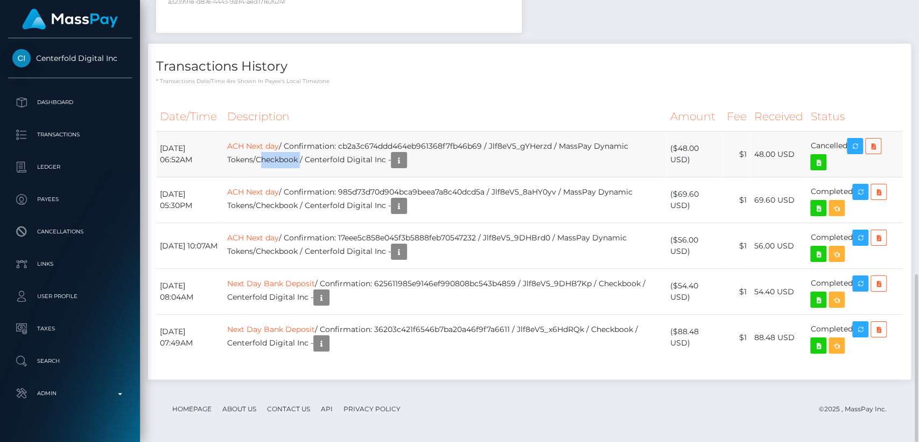
drag, startPoint x: 325, startPoint y: 158, endPoint x: 284, endPoint y: 157, distance: 40.4
click at [284, 157] on td "ACH Next day / Confirmation: cb2a3c674ddd464eb961368f7fb46b69 / Jlf8eV5_gYHerzd…" at bounding box center [444, 154] width 443 height 46
click at [341, 87] on div "Transactions History * Transactions date/time are shown in payee's local timezo…" at bounding box center [529, 211] width 763 height 335
drag, startPoint x: 509, startPoint y: 143, endPoint x: 313, endPoint y: 144, distance: 196.0
click at [313, 144] on td "ACH Next day / Confirmation: cb2a3c674ddd464eb961368f7fb46b69 / Jlf8eV5_gYHerzd…" at bounding box center [444, 154] width 443 height 46
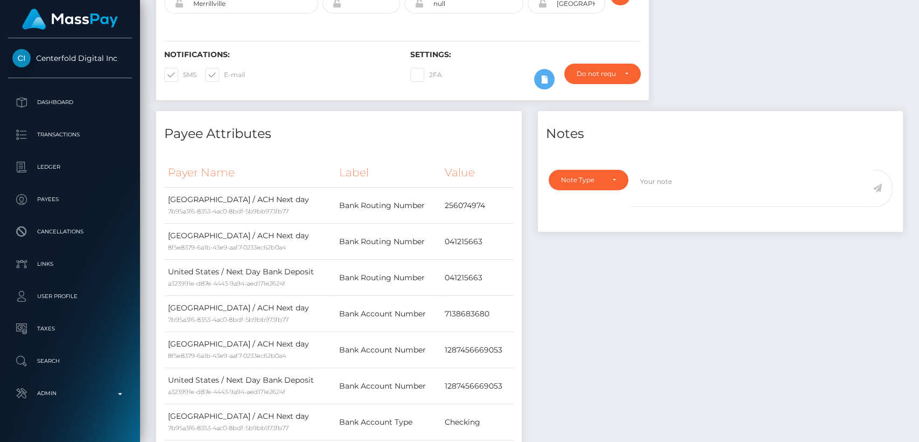
scroll to position [0, 0]
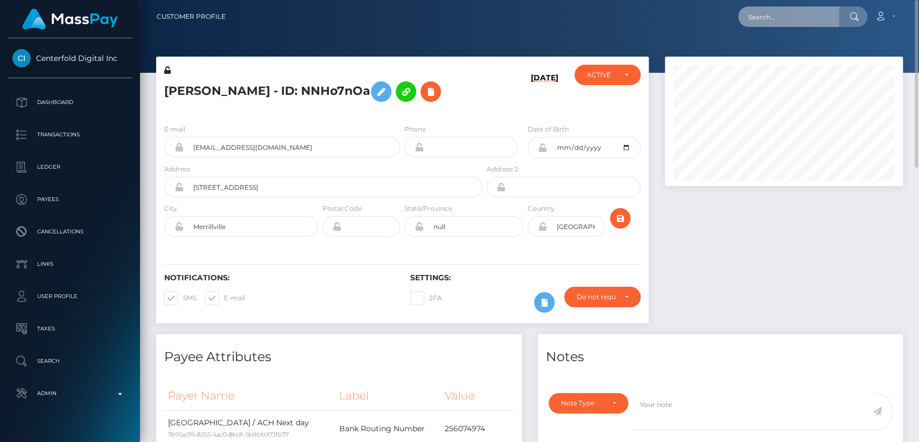
click at [772, 14] on input "text" at bounding box center [788, 16] width 101 height 20
paste input "[EMAIL_ADDRESS][DOMAIN_NAME]"
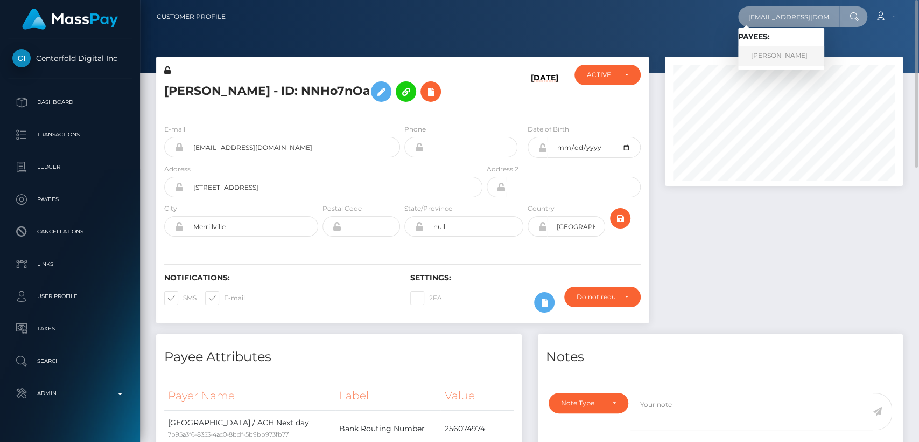
type input "[EMAIL_ADDRESS][DOMAIN_NAME]"
click at [762, 55] on link "EMANUELE MELIS" at bounding box center [781, 56] width 86 height 20
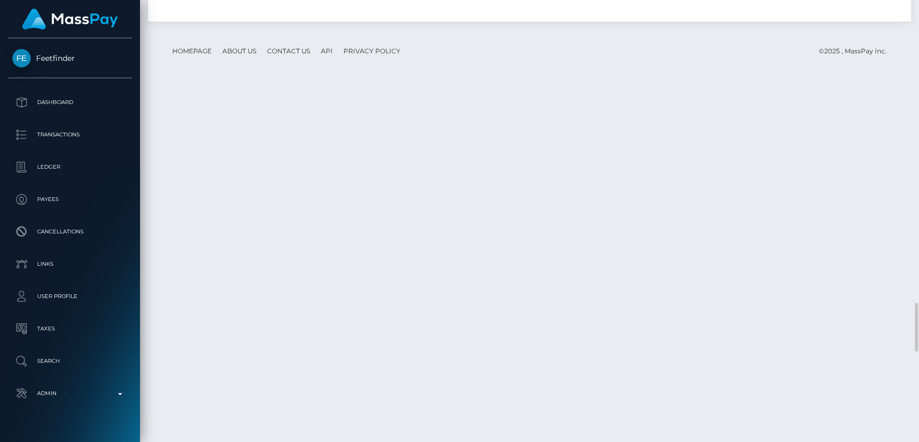
scroll to position [3540, 0]
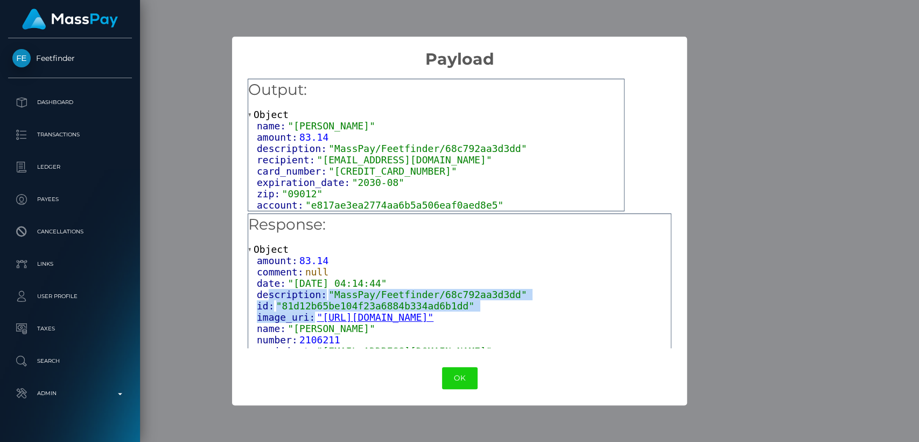
drag, startPoint x: 270, startPoint y: 293, endPoint x: 316, endPoint y: 317, distance: 51.5
click at [316, 317] on div "amount: 83.14 comment: null date: "[DATE] 04:14:44" description: "MassPay/Feetf…" at bounding box center [459, 317] width 423 height 125
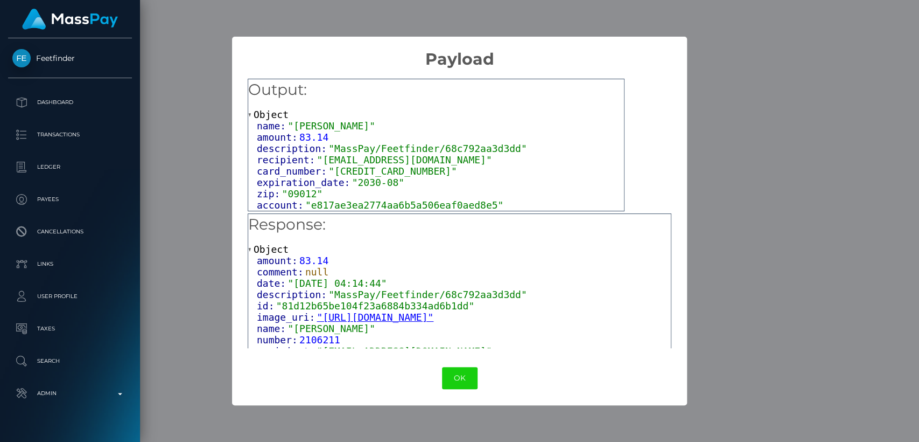
click at [417, 112] on div "Object name: "[PERSON_NAME]" amount: 83.14 description: "MassPay/Feetfinder/68c…" at bounding box center [436, 160] width 376 height 102
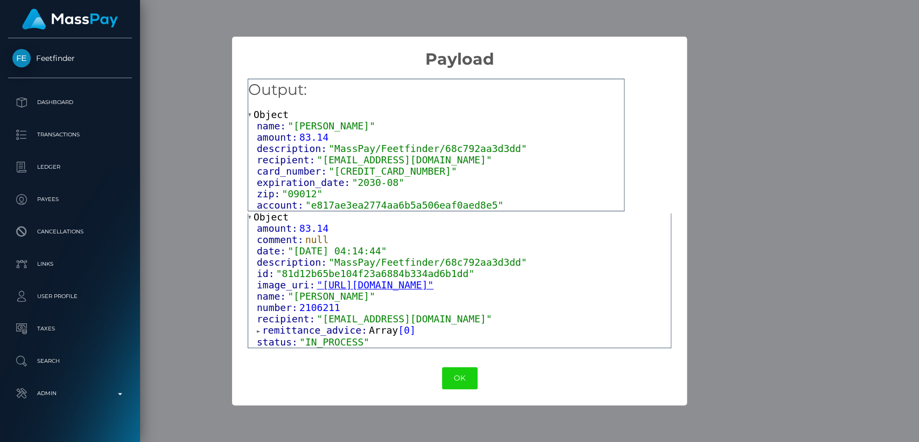
click at [257, 332] on span at bounding box center [259, 330] width 5 height 7
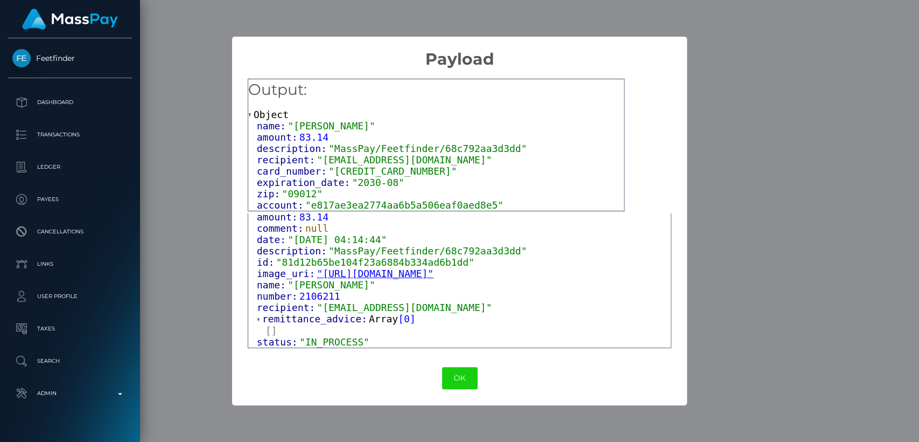
scroll to position [57, 0]
click at [172, 94] on div "× Payload Output: Object name: "[PERSON_NAME]" amount: 83.14 description: "Mass…" at bounding box center [459, 221] width 919 height 442
